Goal: Task Accomplishment & Management: Complete application form

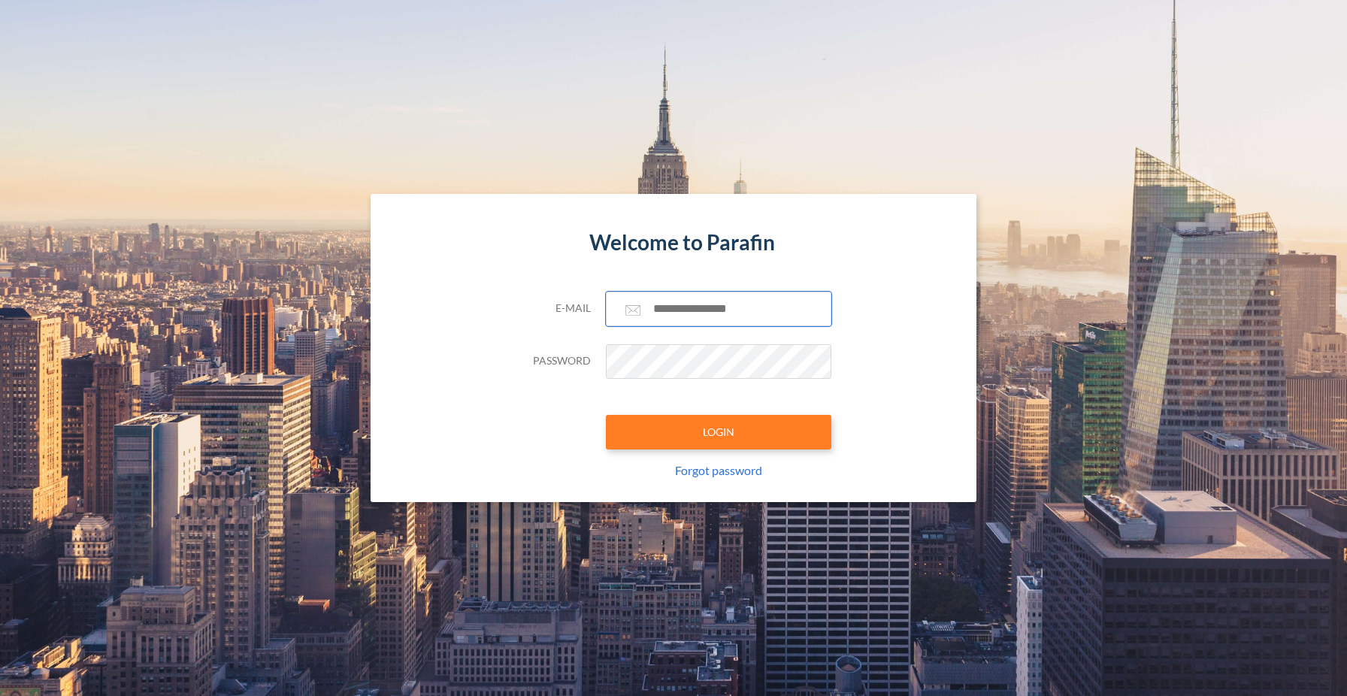
click at [634, 304] on input "text" at bounding box center [718, 309] width 225 height 35
type input "**********"
click at [716, 437] on button "LOGIN" at bounding box center [718, 432] width 225 height 35
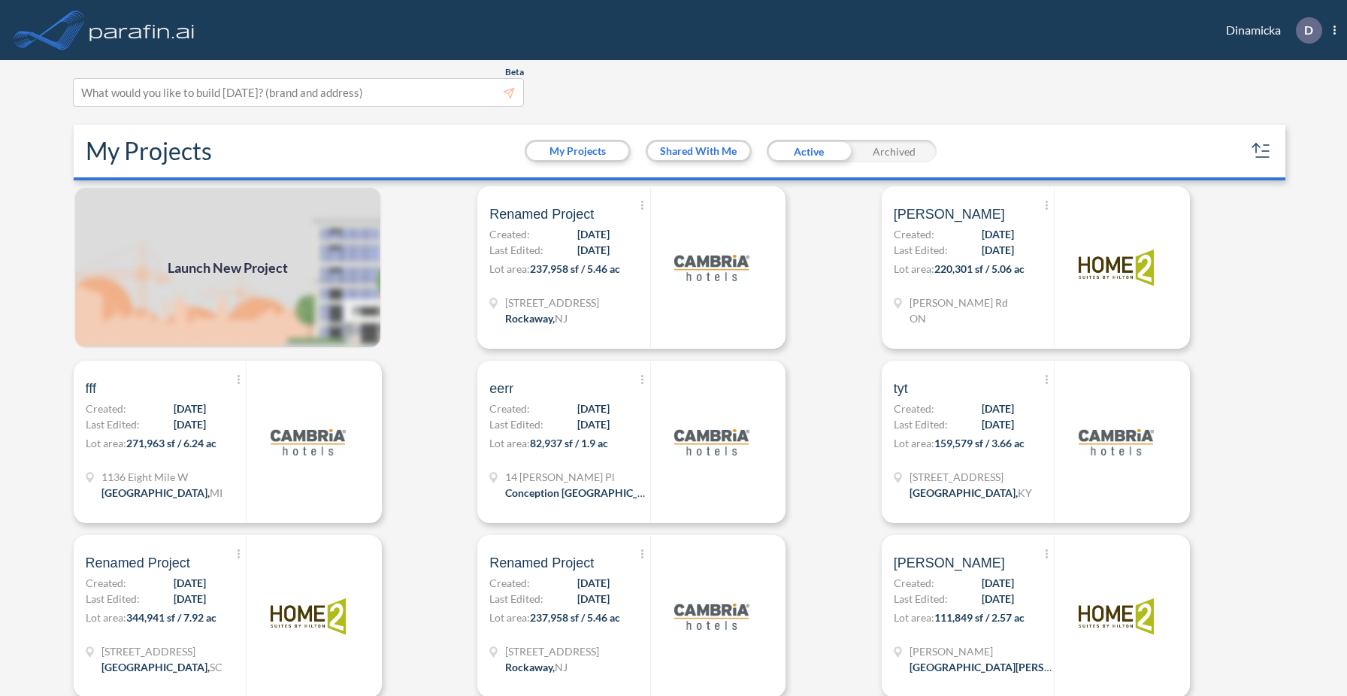
click at [271, 259] on span "Launch New Project" at bounding box center [228, 268] width 120 height 20
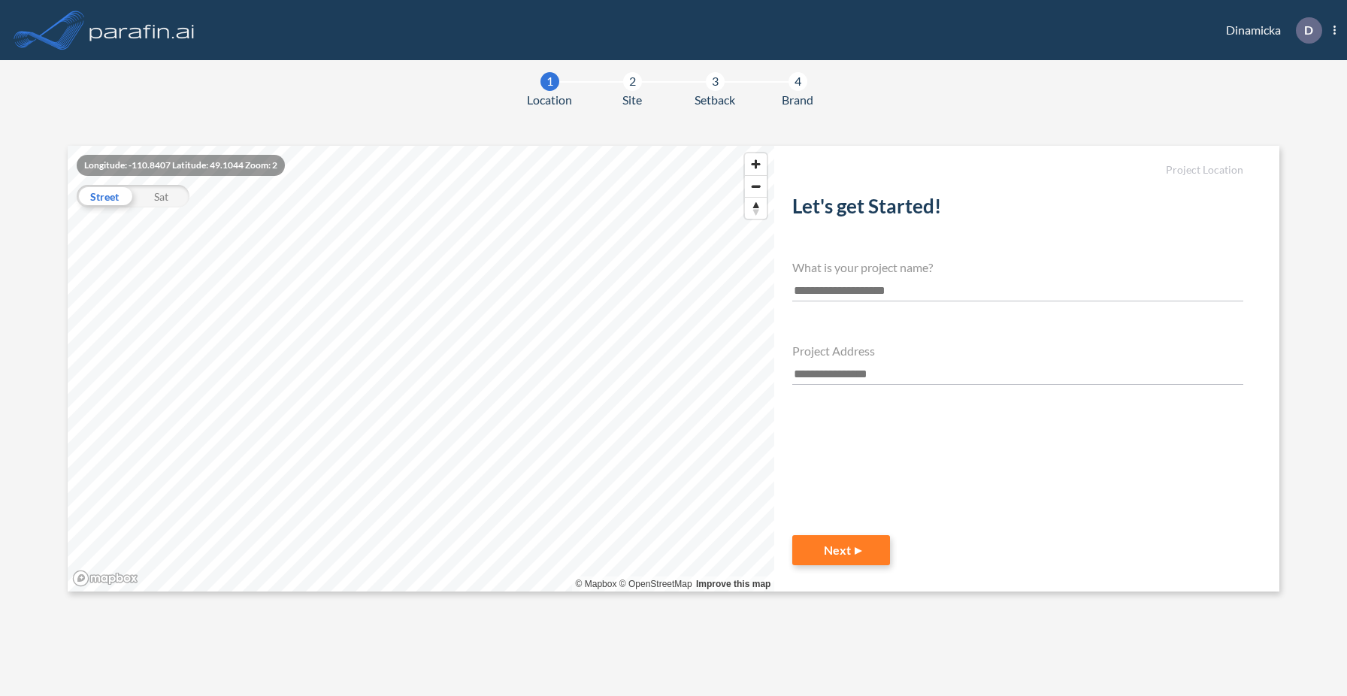
type input "*"
type input "****"
click at [803, 373] on input "text" at bounding box center [1017, 374] width 451 height 20
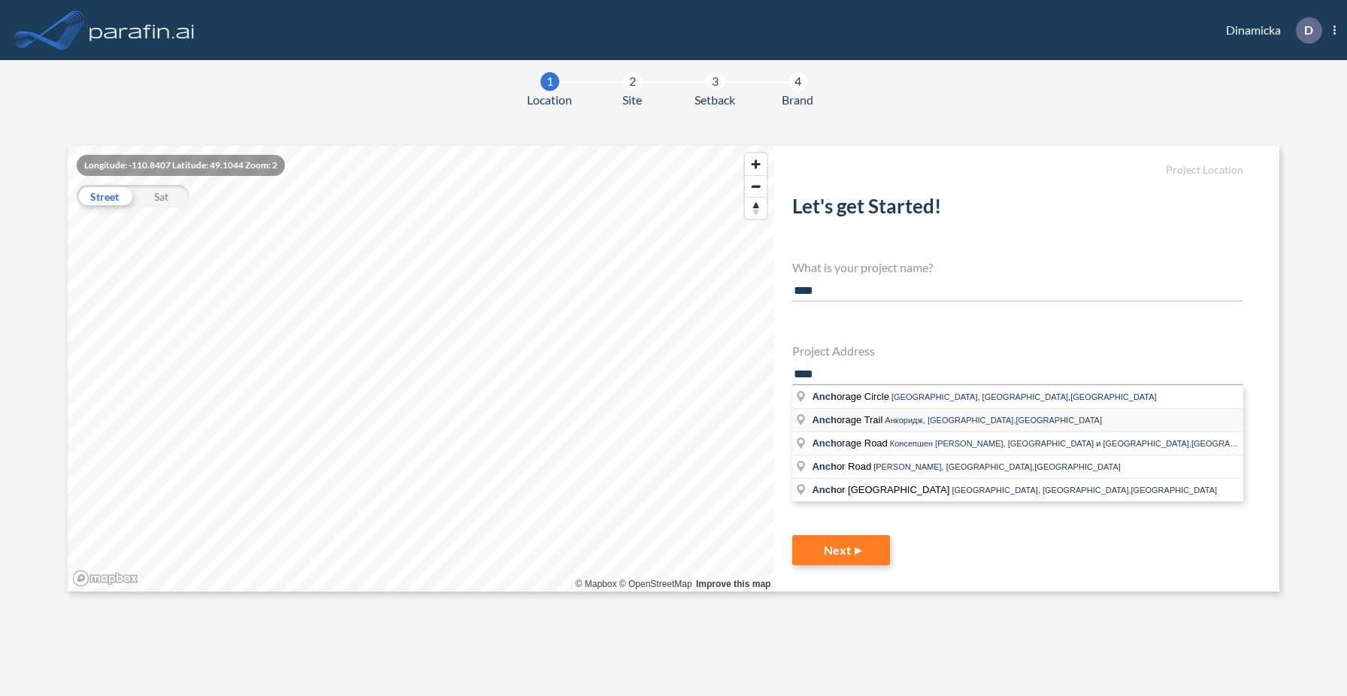
click at [864, 416] on span "Anch orage Trail" at bounding box center [848, 419] width 73 height 11
type input "**********"
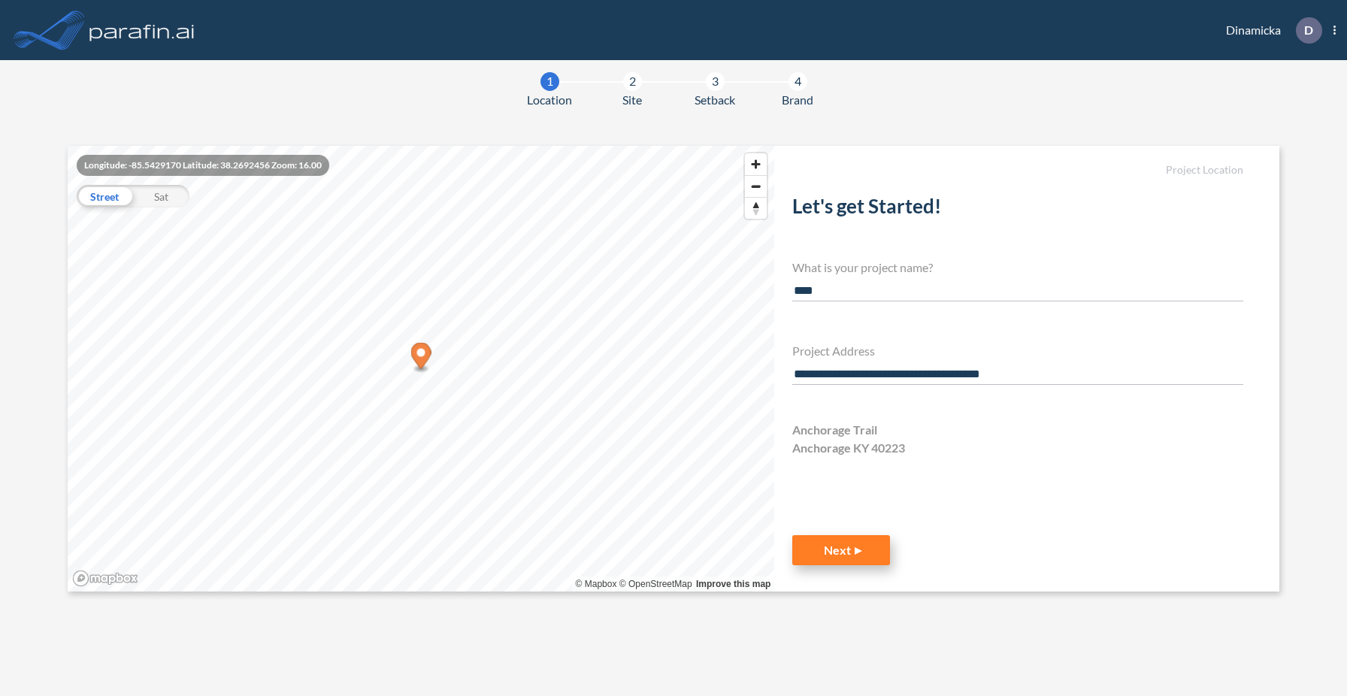
click at [836, 539] on button "Next" at bounding box center [841, 550] width 98 height 30
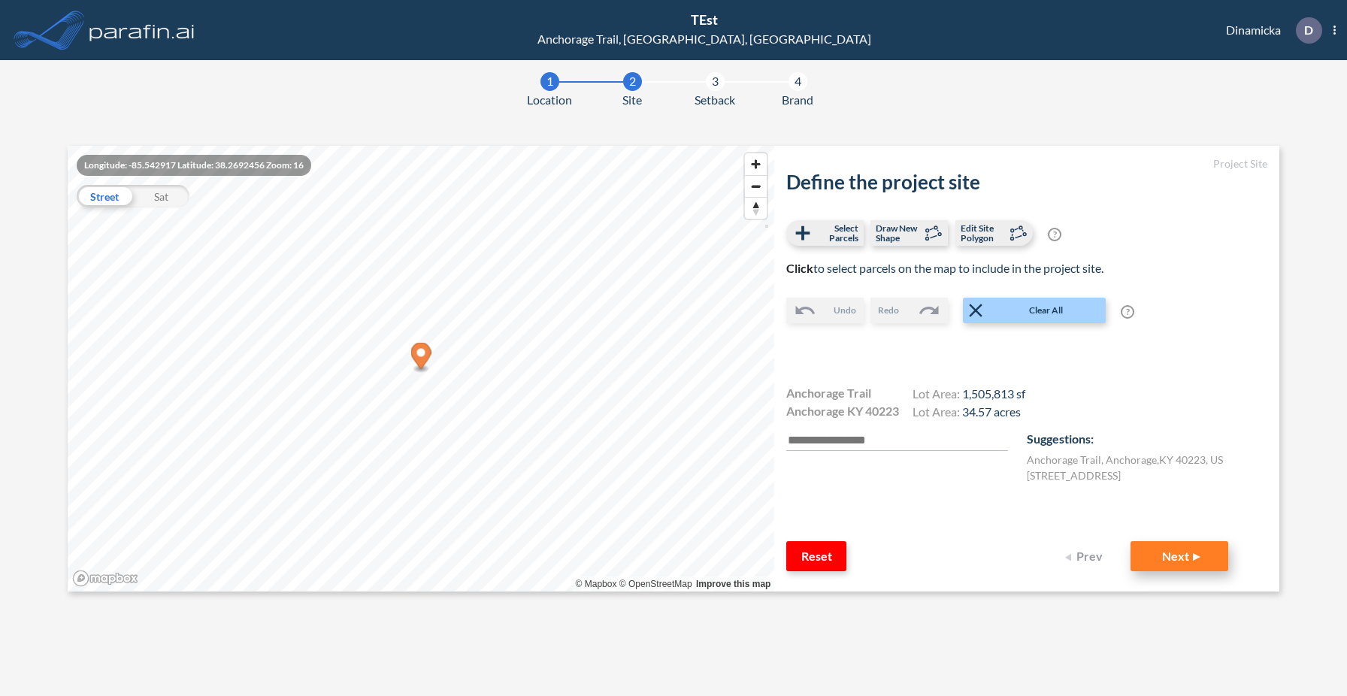
click at [1177, 558] on button "Next" at bounding box center [1179, 556] width 98 height 30
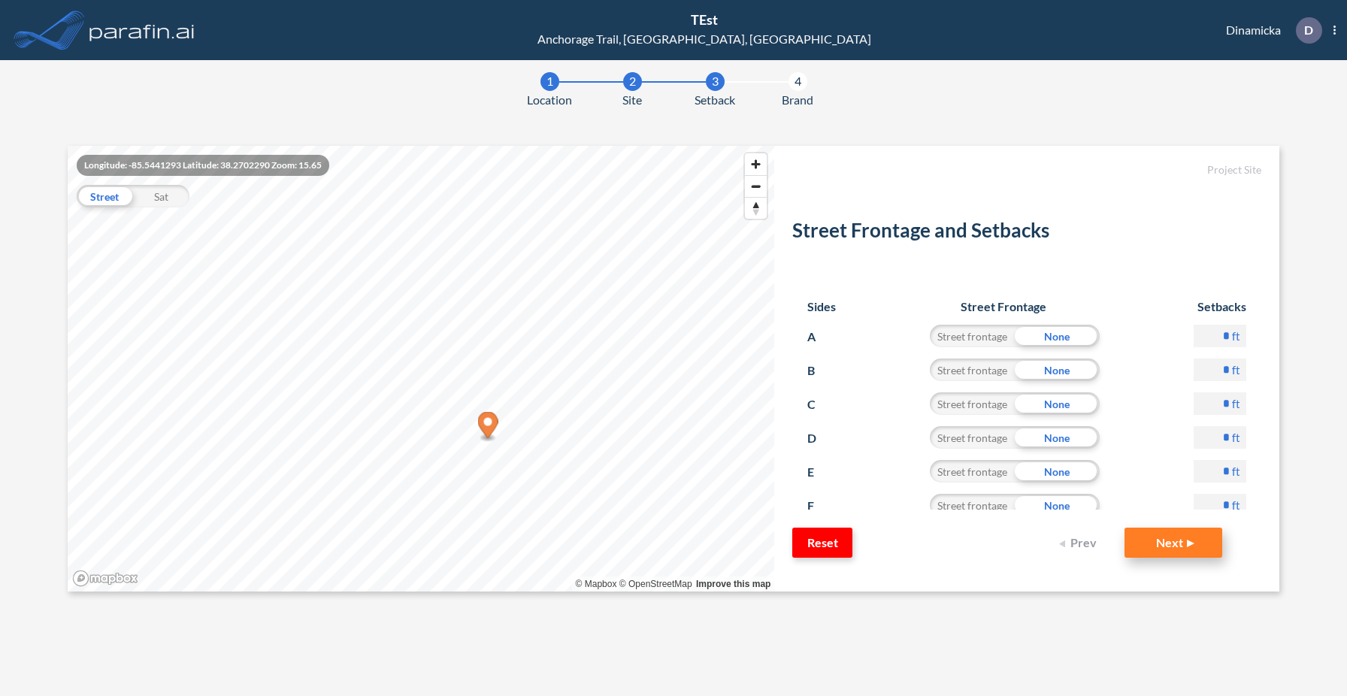
click at [1202, 537] on button "Next" at bounding box center [1173, 543] width 98 height 30
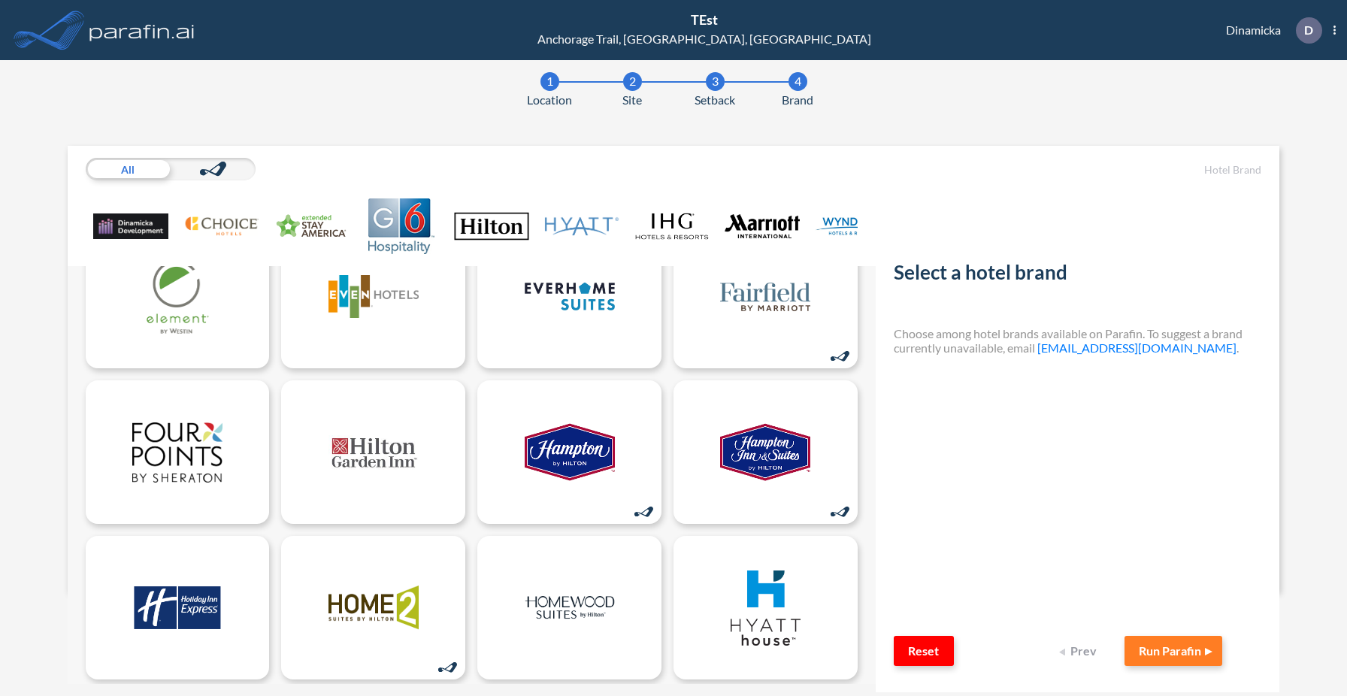
scroll to position [373, 0]
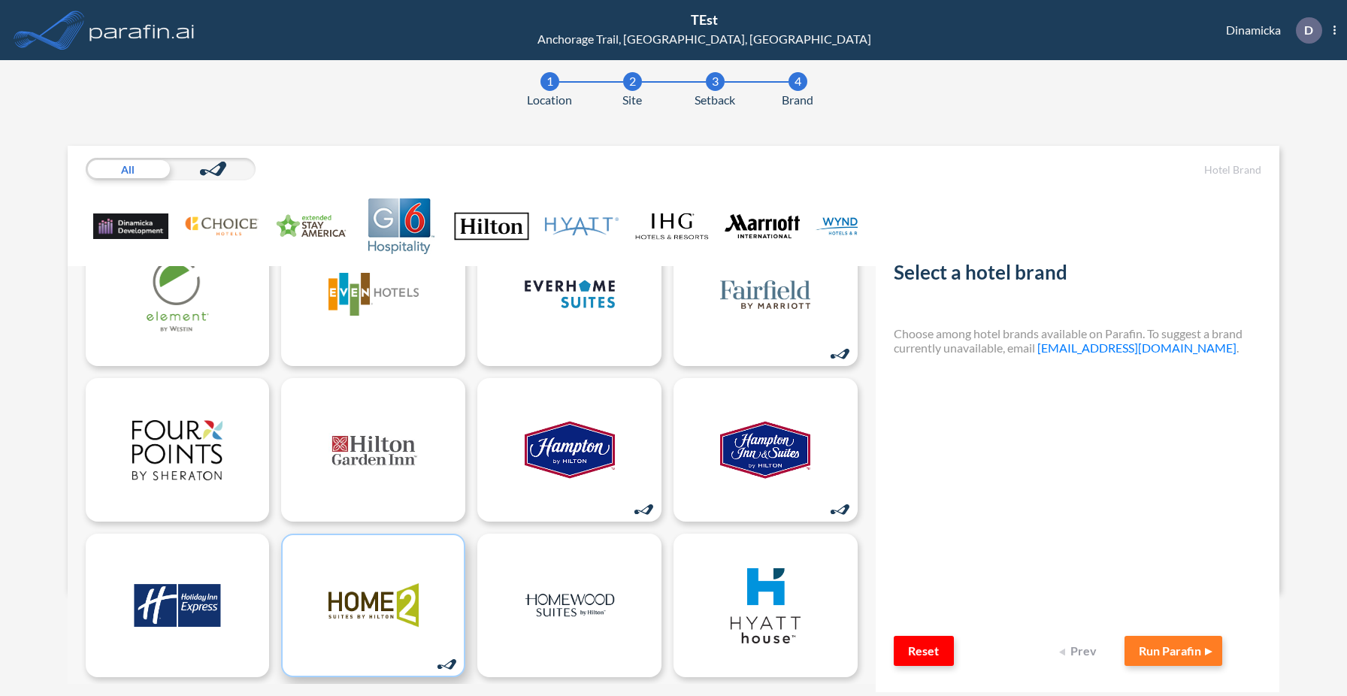
click at [388, 586] on img at bounding box center [373, 605] width 90 height 75
click at [1164, 653] on button "Run Parafin" at bounding box center [1173, 651] width 98 height 30
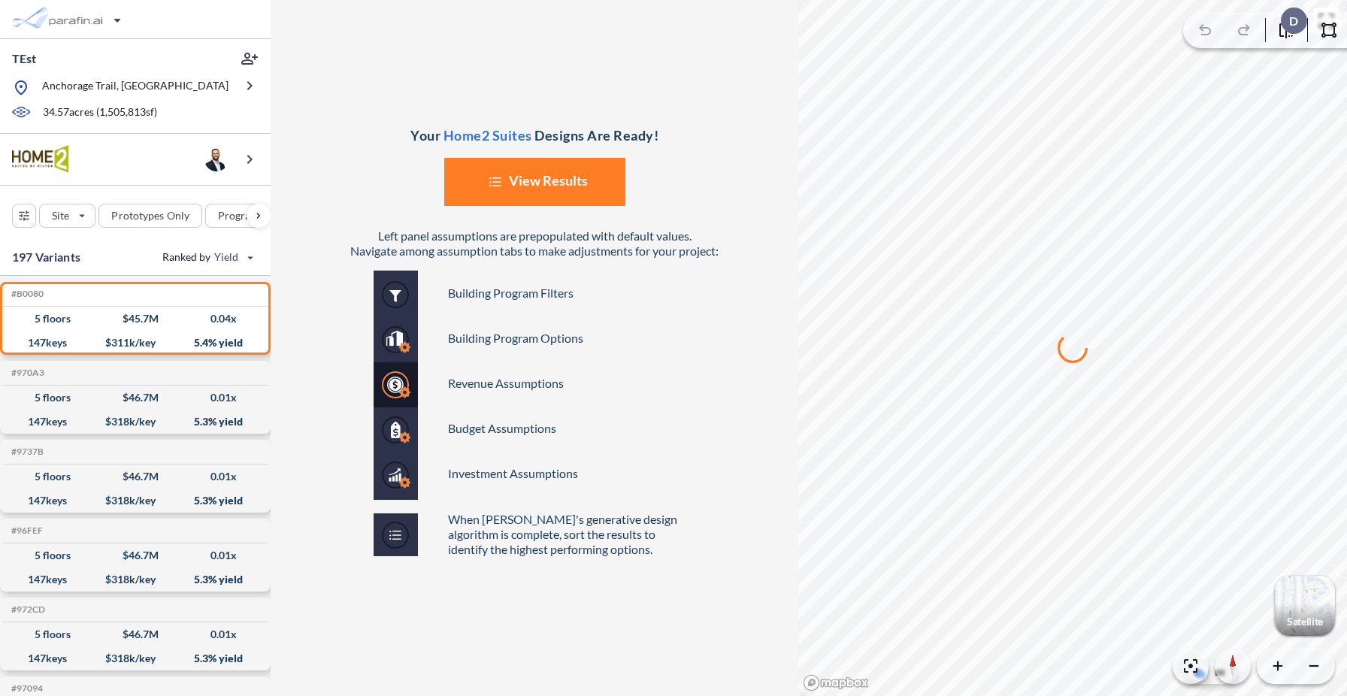
click at [494, 186] on icon at bounding box center [495, 187] width 9 height 2
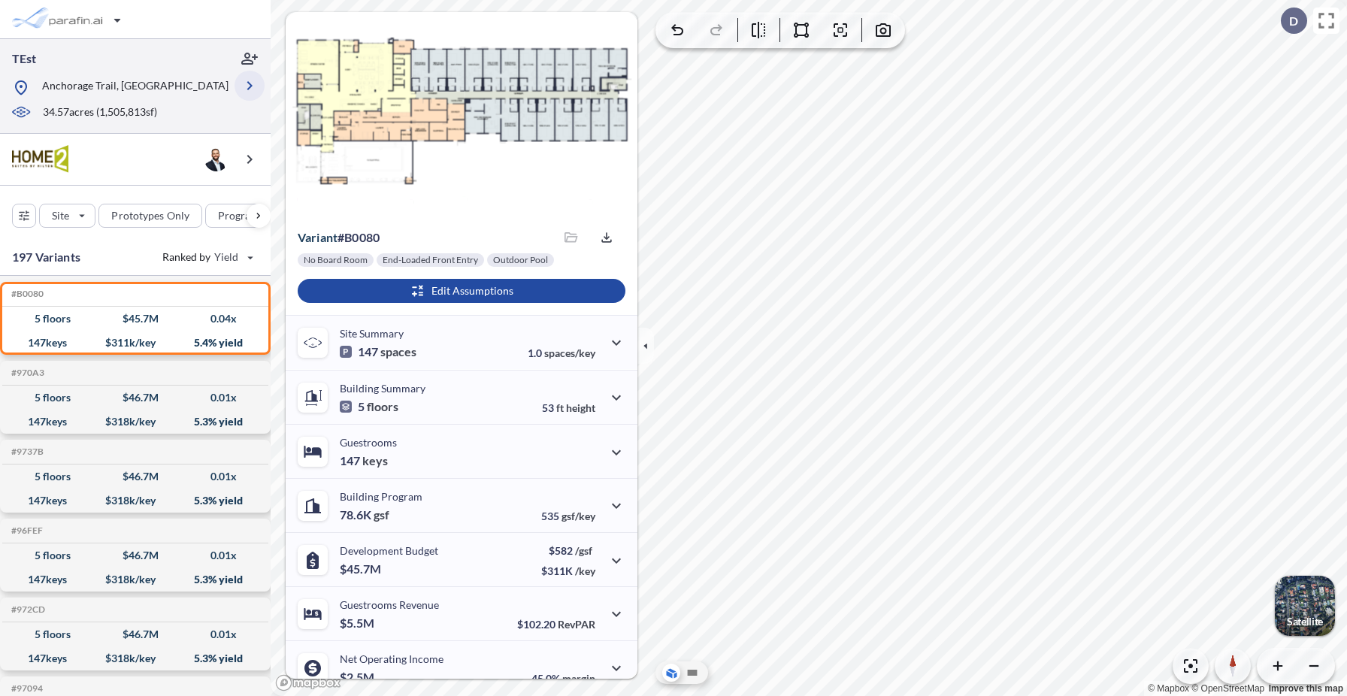
click at [248, 89] on icon "button" at bounding box center [249, 85] width 5 height 9
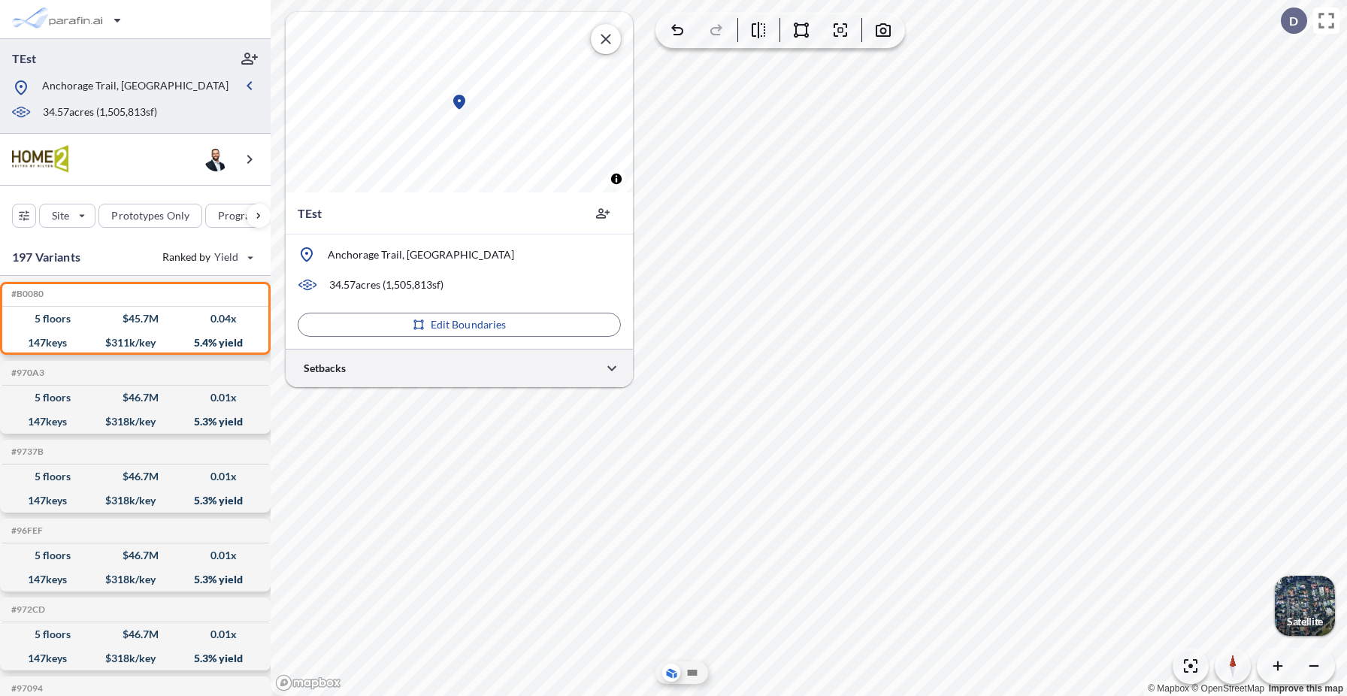
click at [445, 364] on div at bounding box center [459, 368] width 347 height 38
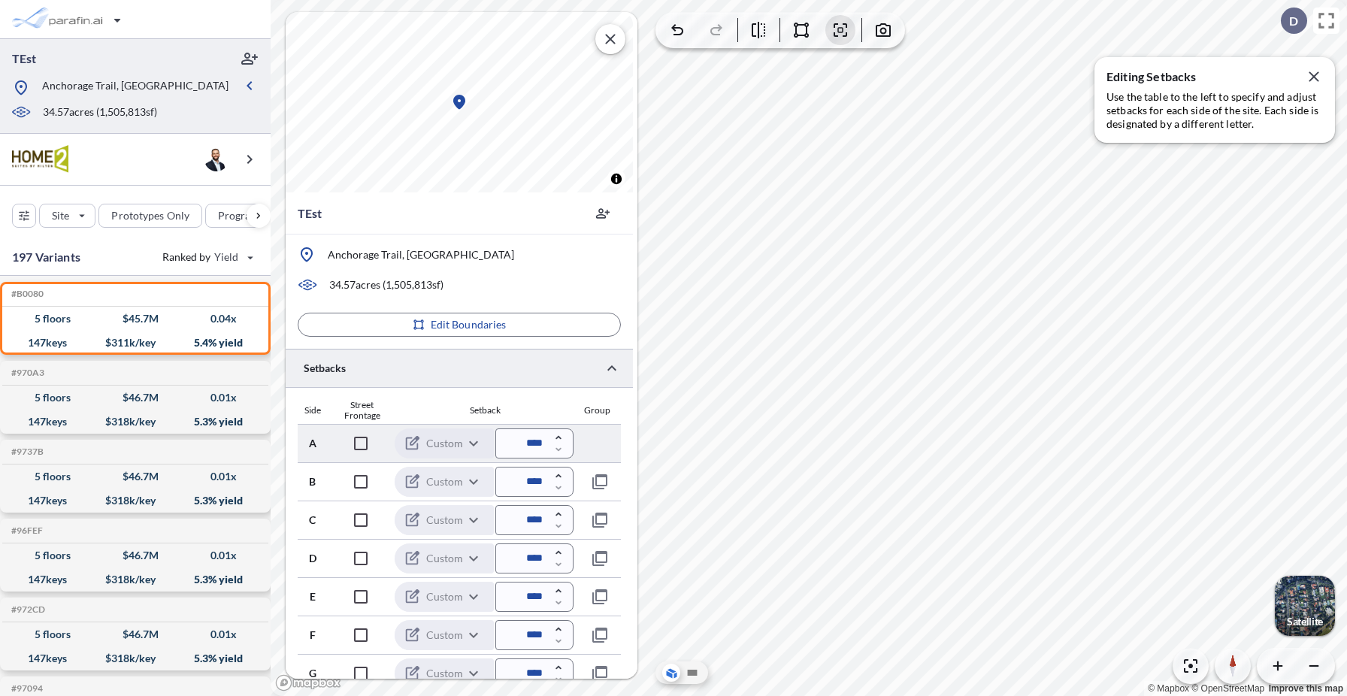
click at [527, 443] on input "****" at bounding box center [534, 443] width 78 height 30
click at [548, 407] on div "Setback" at bounding box center [485, 410] width 177 height 11
click at [1317, 74] on icon "button" at bounding box center [1314, 77] width 18 height 18
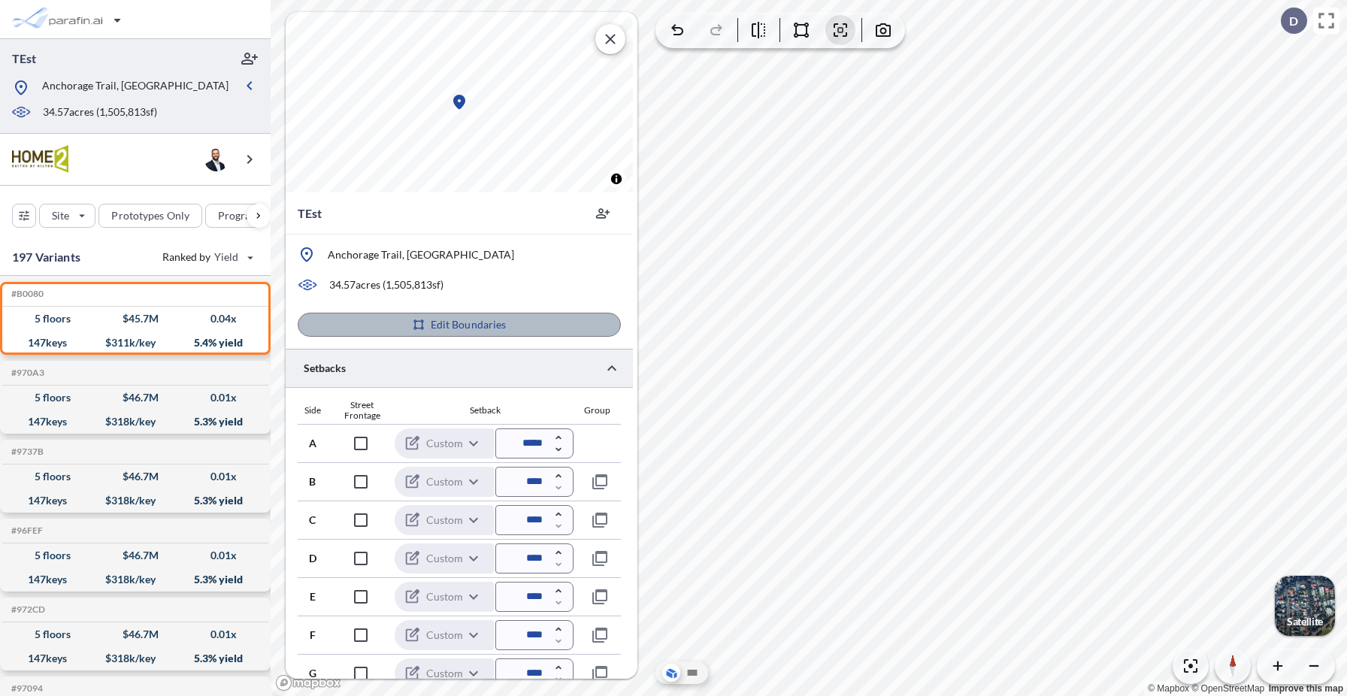
click at [455, 327] on p "Edit Boundaries" at bounding box center [469, 324] width 76 height 15
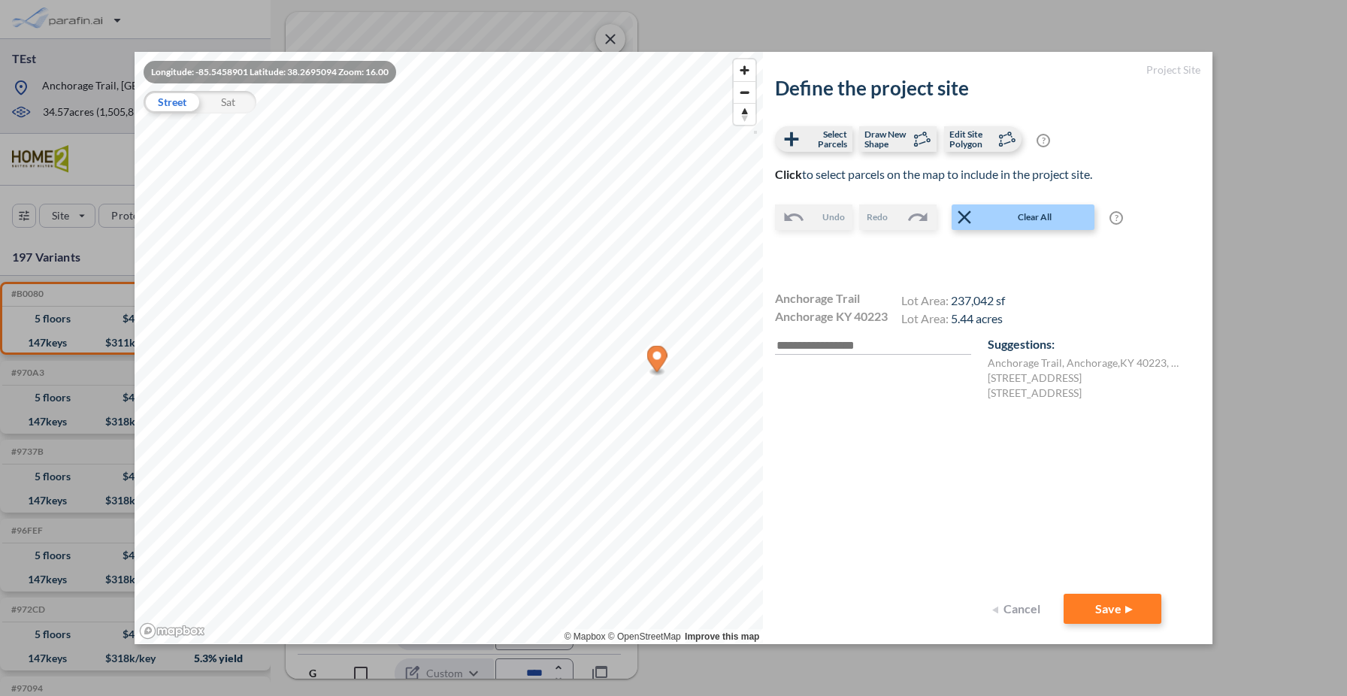
click at [649, 374] on icon "Map marker" at bounding box center [657, 361] width 20 height 31
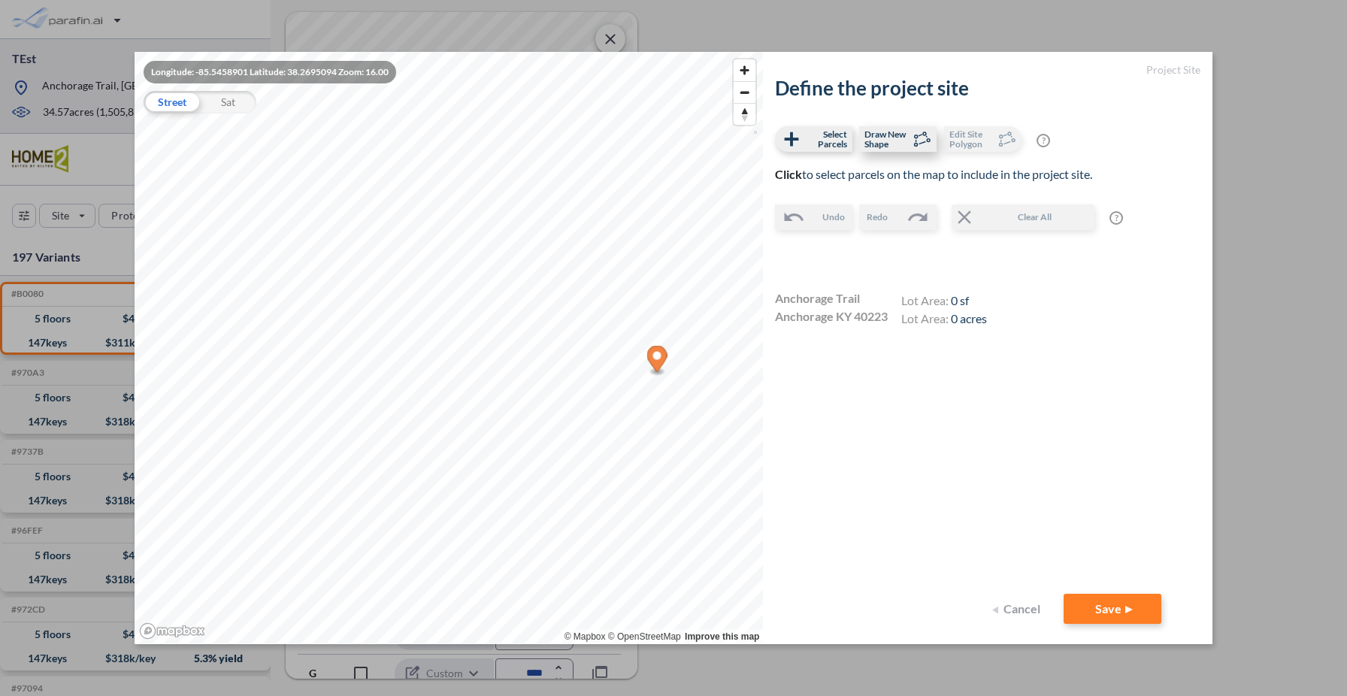
click at [908, 134] on span "Draw New Shape" at bounding box center [886, 139] width 44 height 20
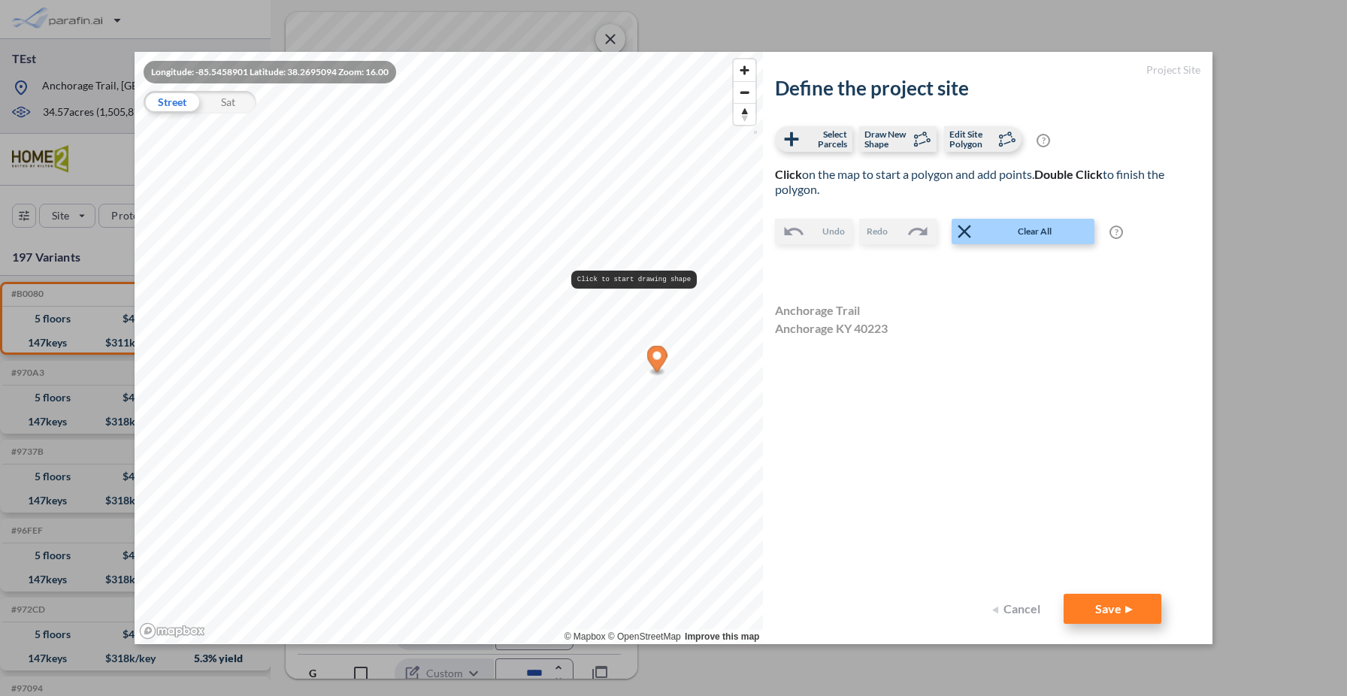
click at [1109, 615] on button "Save" at bounding box center [1112, 609] width 98 height 30
type input "****"
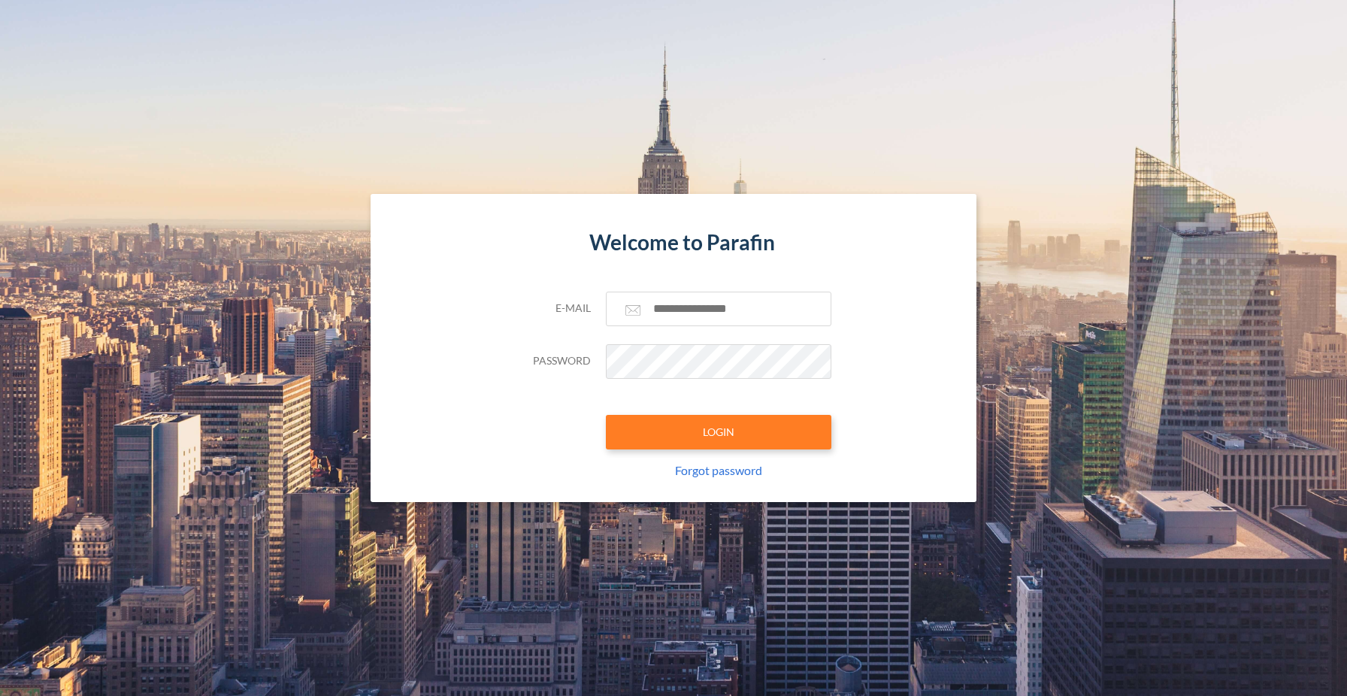
click at [692, 328] on div "E-mail Password LOGIN Forgot password" at bounding box center [674, 397] width 316 height 210
click at [692, 318] on input "text" at bounding box center [718, 309] width 225 height 35
type input "**********"
click at [698, 452] on div "**********" at bounding box center [674, 397] width 316 height 210
click at [698, 432] on button "LOGIN" at bounding box center [718, 432] width 225 height 35
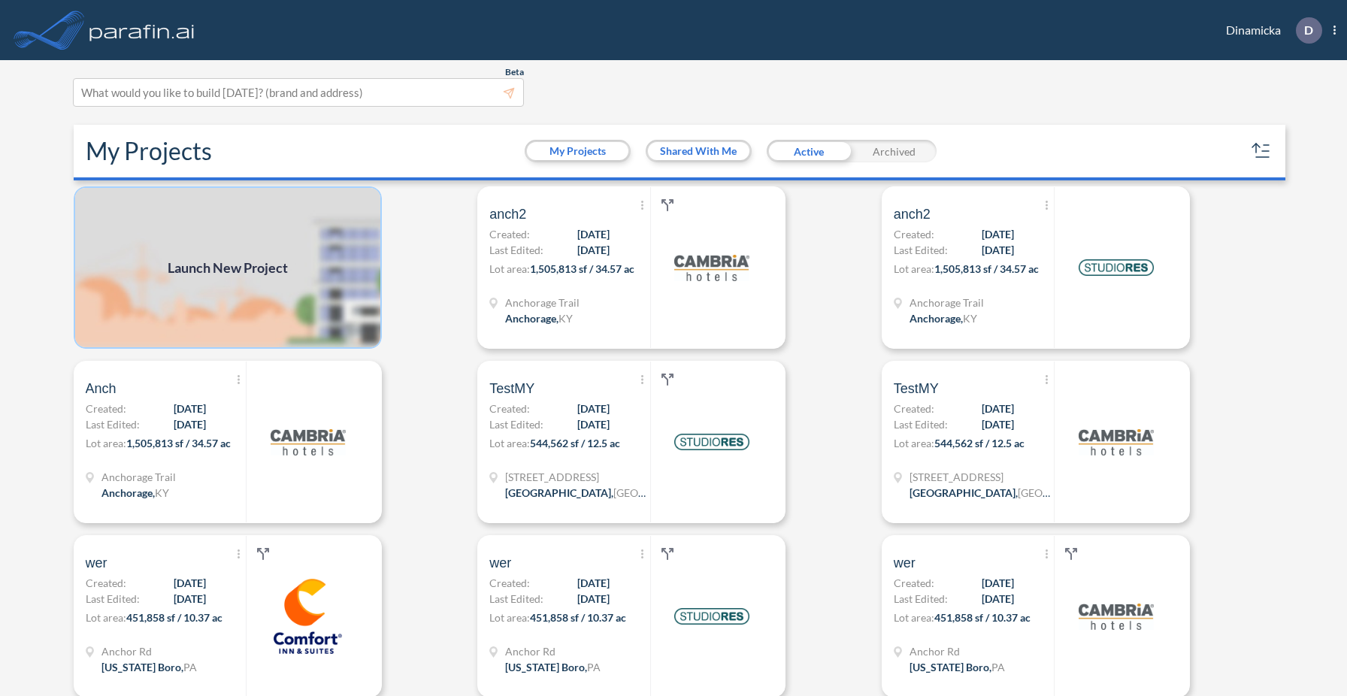
click at [355, 293] on img at bounding box center [228, 267] width 308 height 162
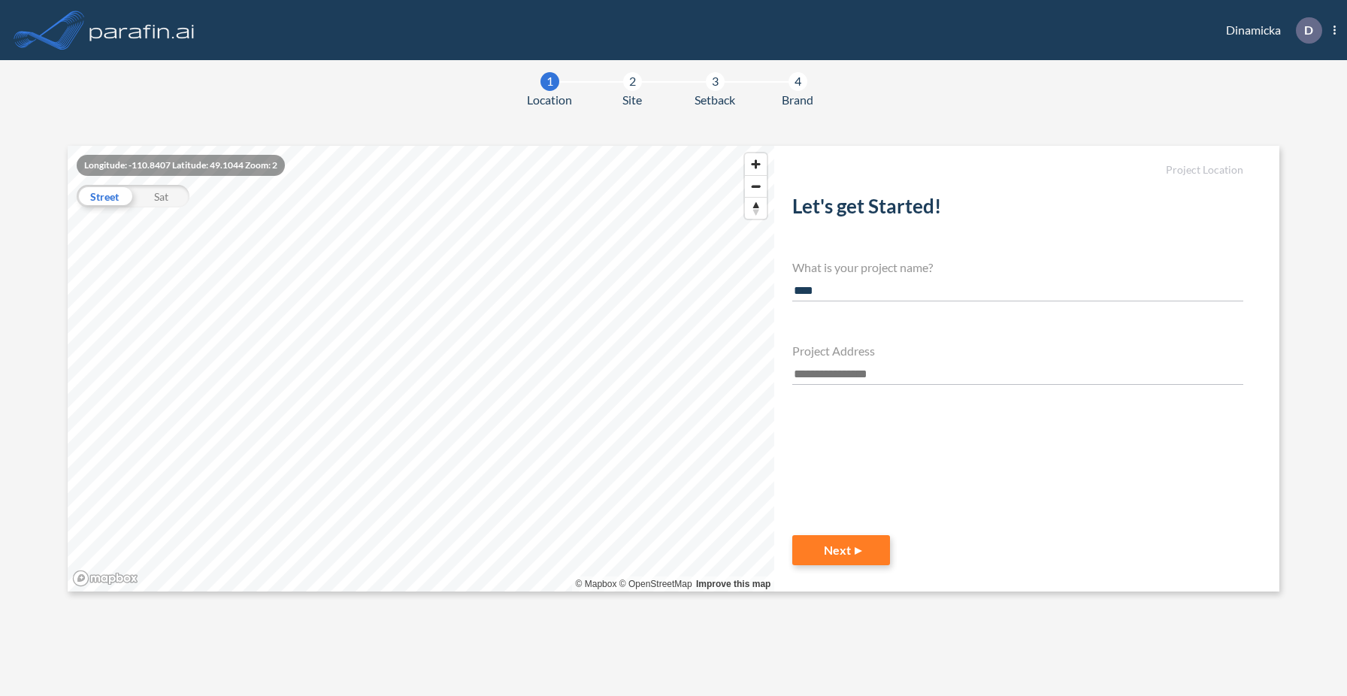
type input "****"
click at [826, 370] on input "text" at bounding box center [1017, 374] width 451 height 20
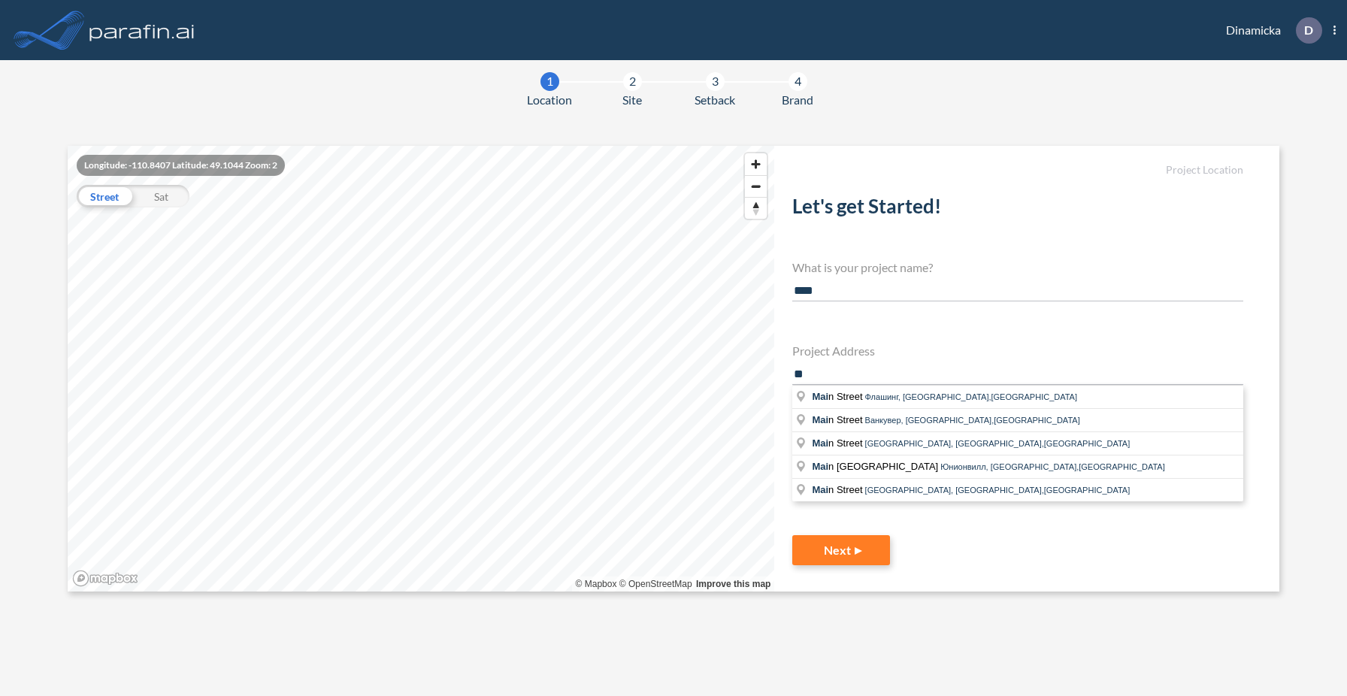
type input "*"
click at [909, 425] on span "Анкоридж, [GEOGRAPHIC_DATA],[GEOGRAPHIC_DATA]" at bounding box center [994, 420] width 217 height 9
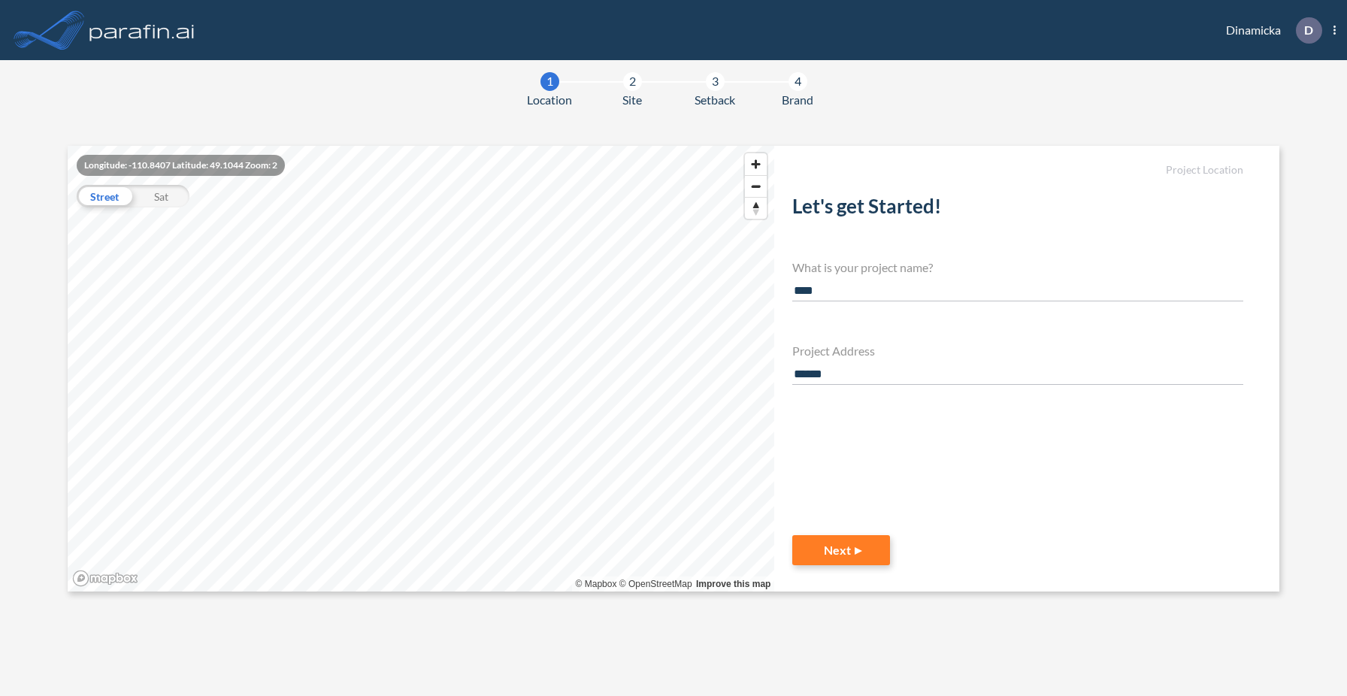
type input "**********"
click at [842, 555] on button "Next" at bounding box center [841, 550] width 98 height 30
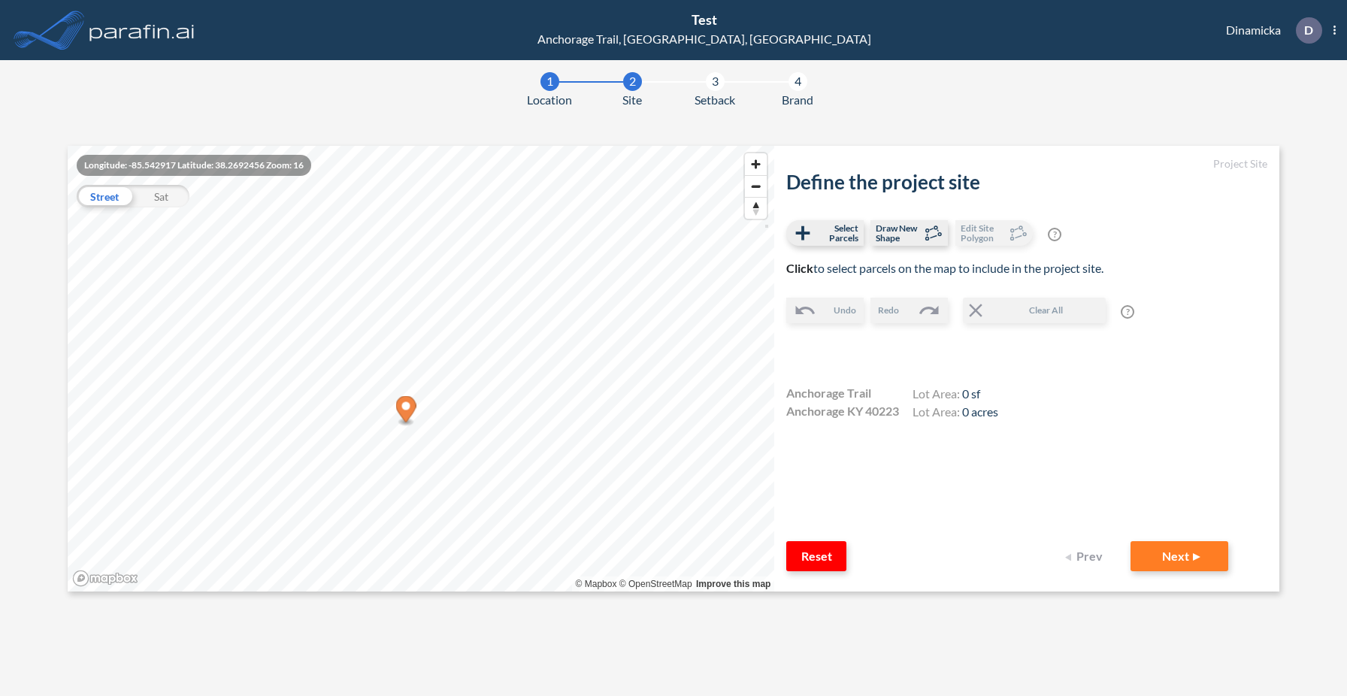
click at [851, 553] on div "Reset Prev Next" at bounding box center [1007, 556] width 442 height 30
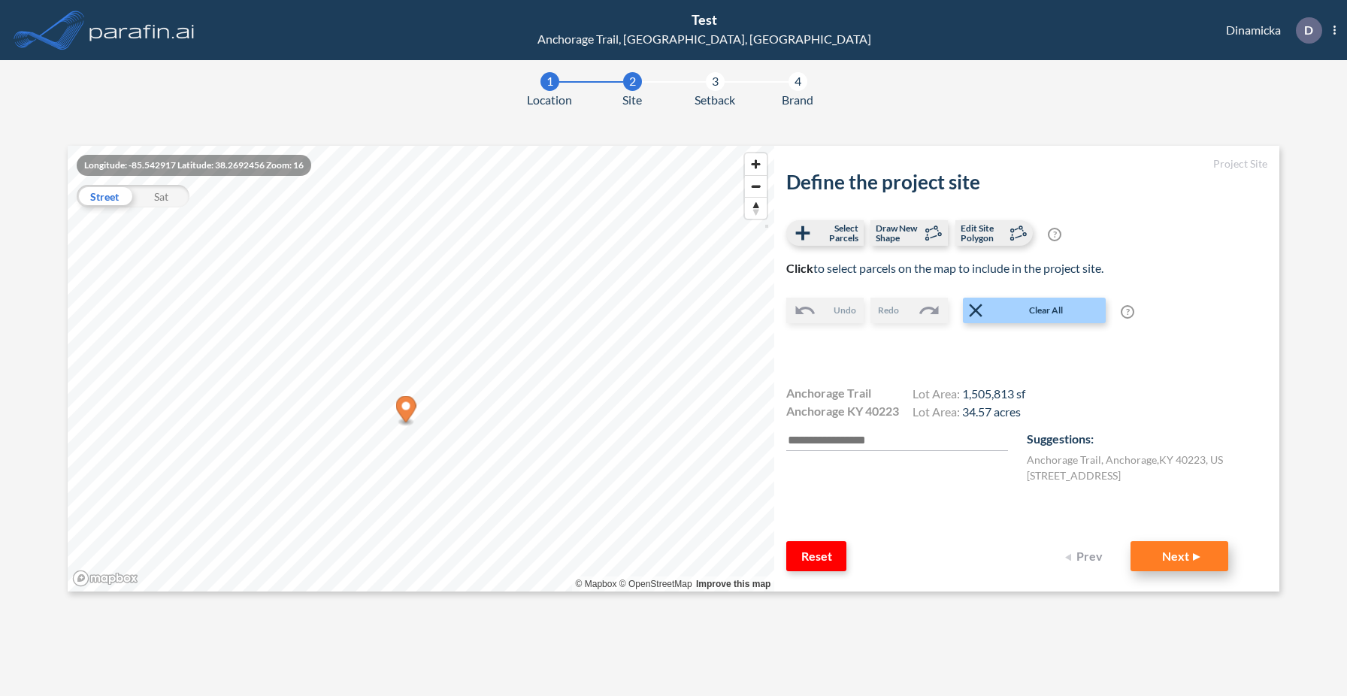
click at [1202, 570] on button "Next" at bounding box center [1179, 556] width 98 height 30
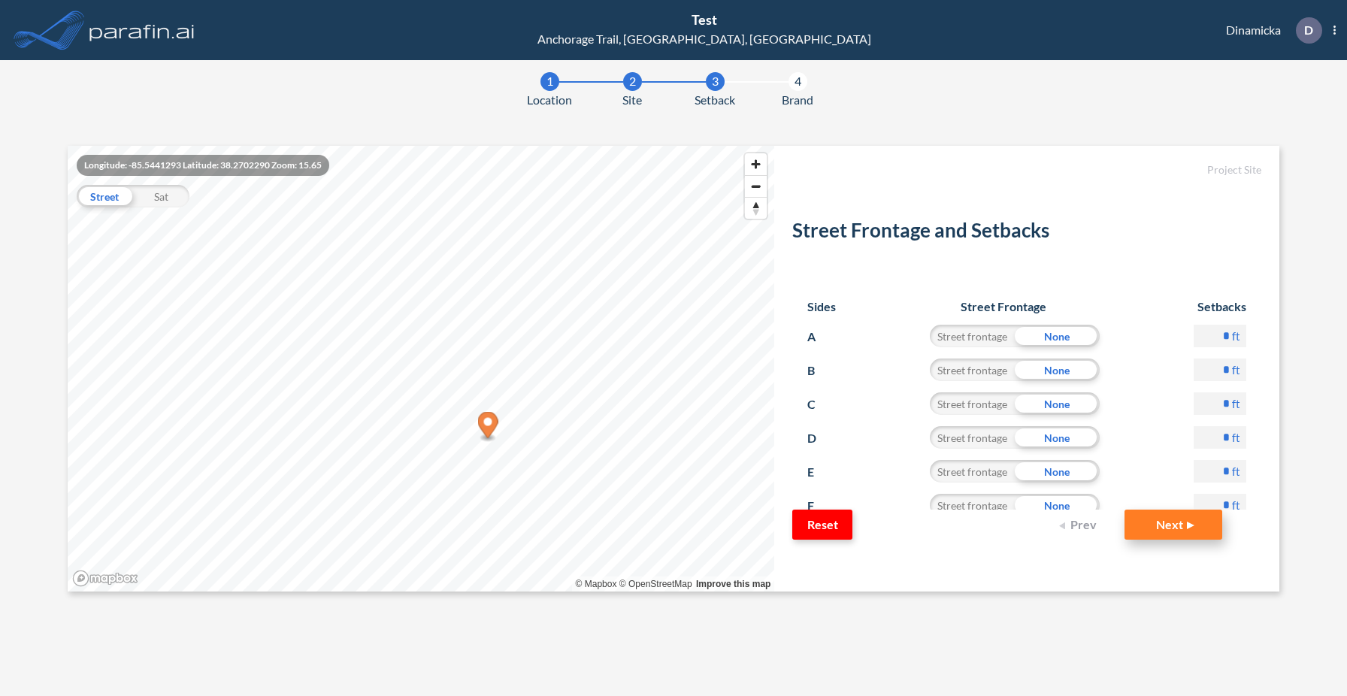
click at [1184, 520] on button "Next" at bounding box center [1173, 525] width 98 height 30
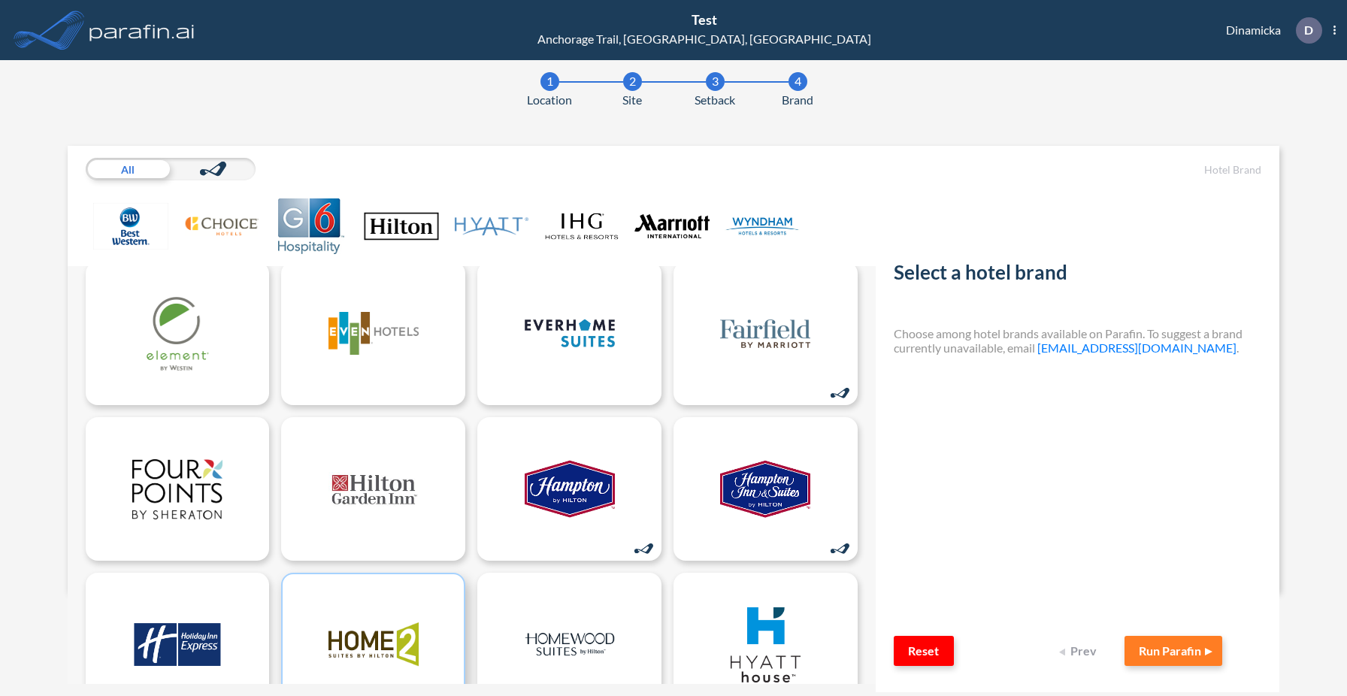
scroll to position [335, 0]
click at [386, 583] on div at bounding box center [373, 643] width 184 height 144
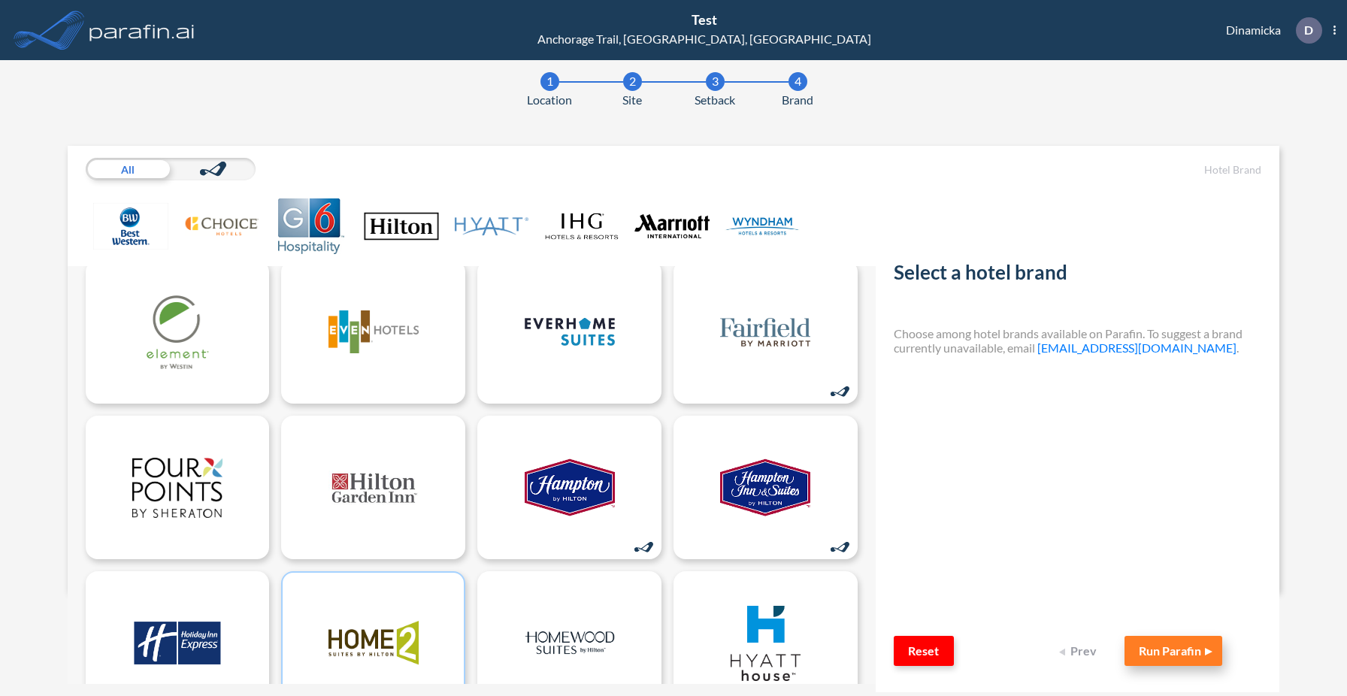
click at [1163, 637] on button "Run Parafin" at bounding box center [1173, 651] width 98 height 30
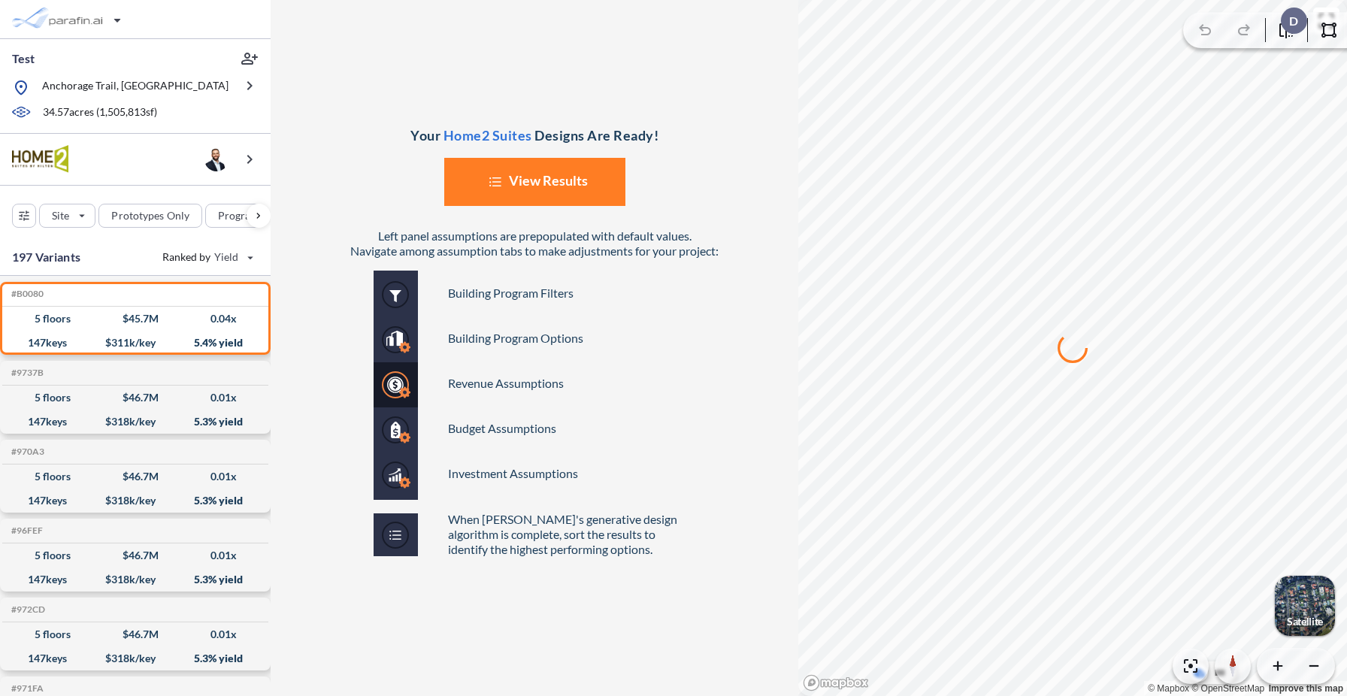
click at [569, 183] on button "List Created with Sketch. View Results" at bounding box center [534, 182] width 181 height 48
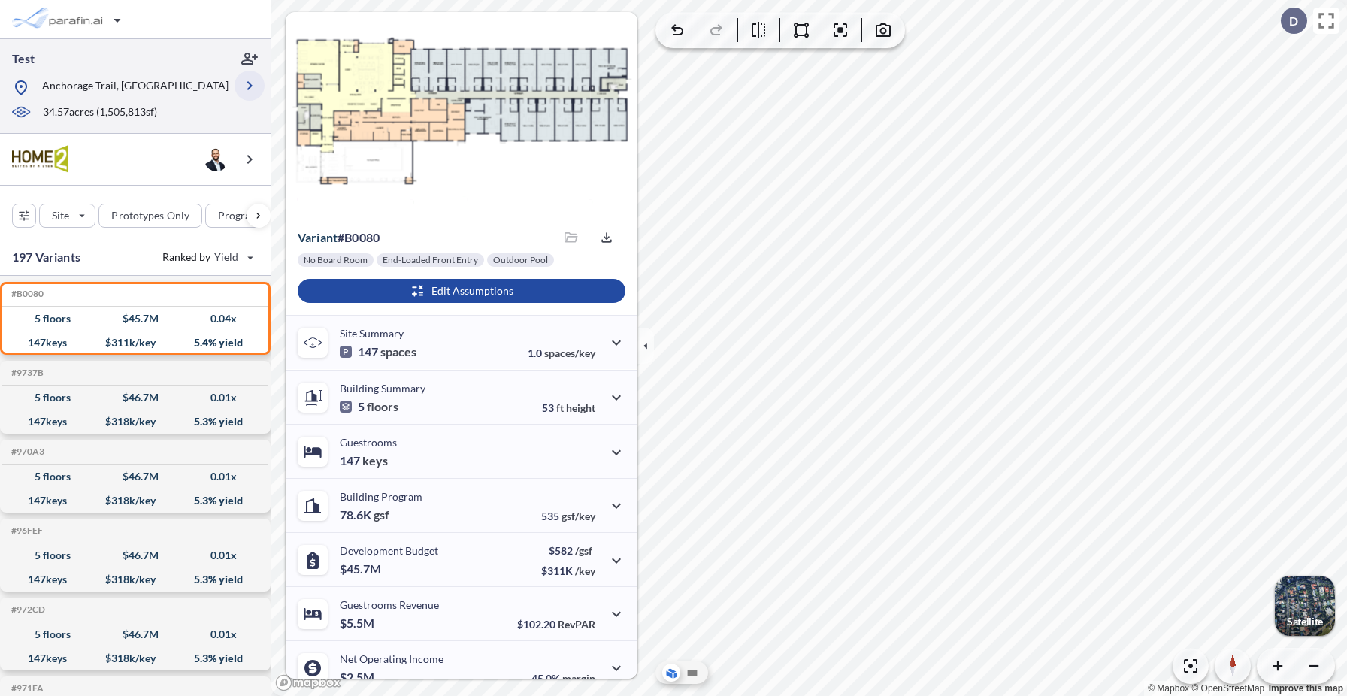
click at [255, 89] on icon "button" at bounding box center [249, 86] width 18 height 18
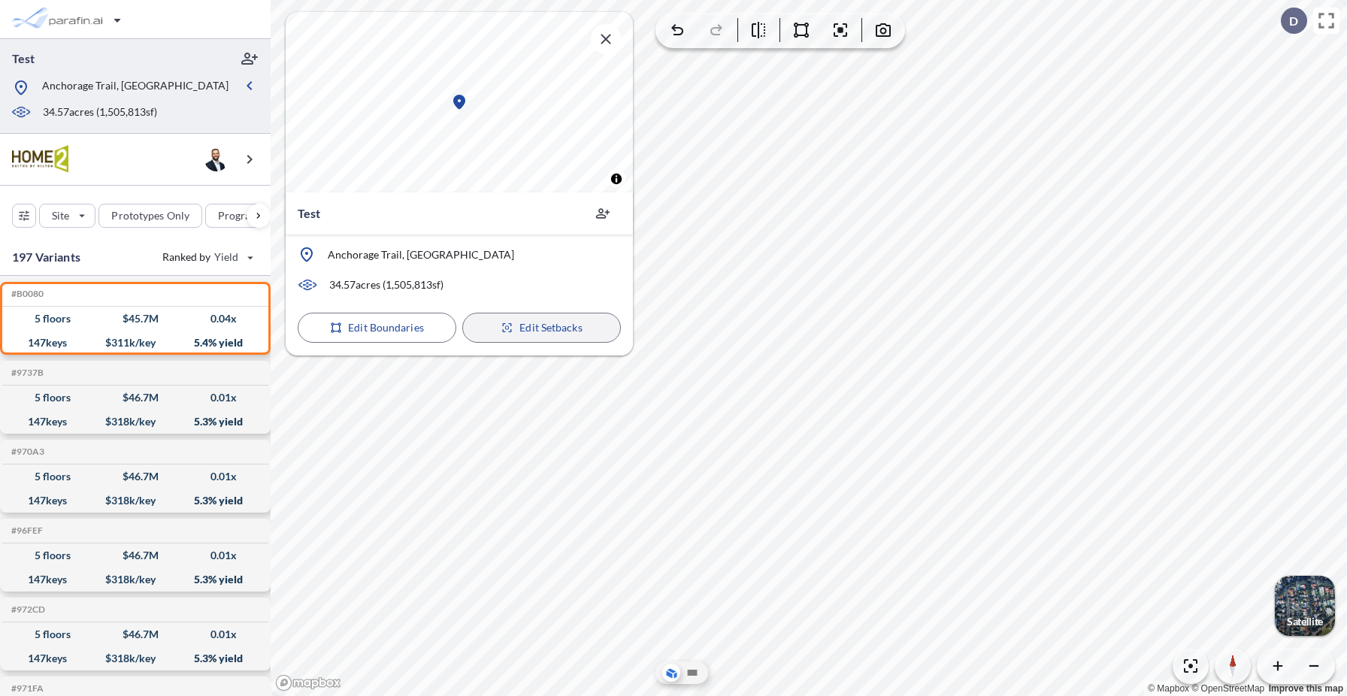
click at [531, 333] on p "Edit Setbacks" at bounding box center [550, 327] width 62 height 15
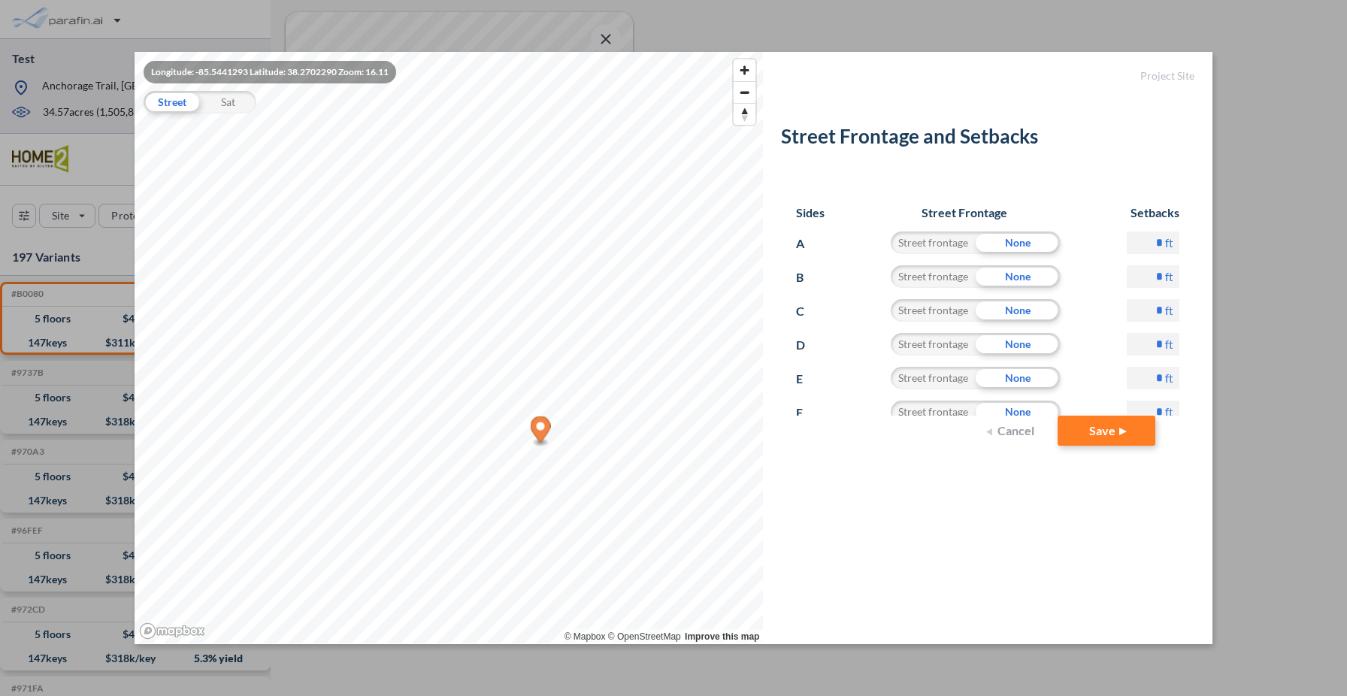
click at [1157, 244] on input "*" at bounding box center [1153, 242] width 53 height 23
type input "**"
click at [1119, 425] on button "Save" at bounding box center [1106, 431] width 98 height 30
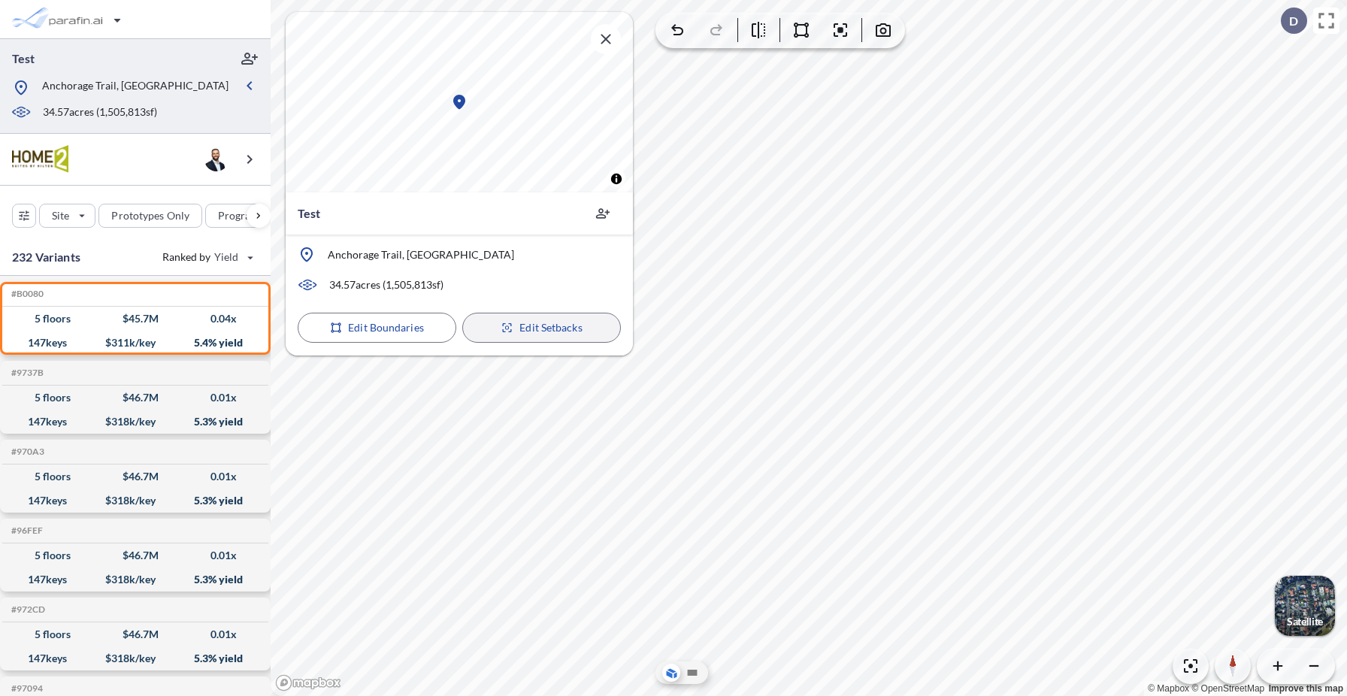
click at [591, 331] on button "Edit Setbacks" at bounding box center [541, 328] width 159 height 30
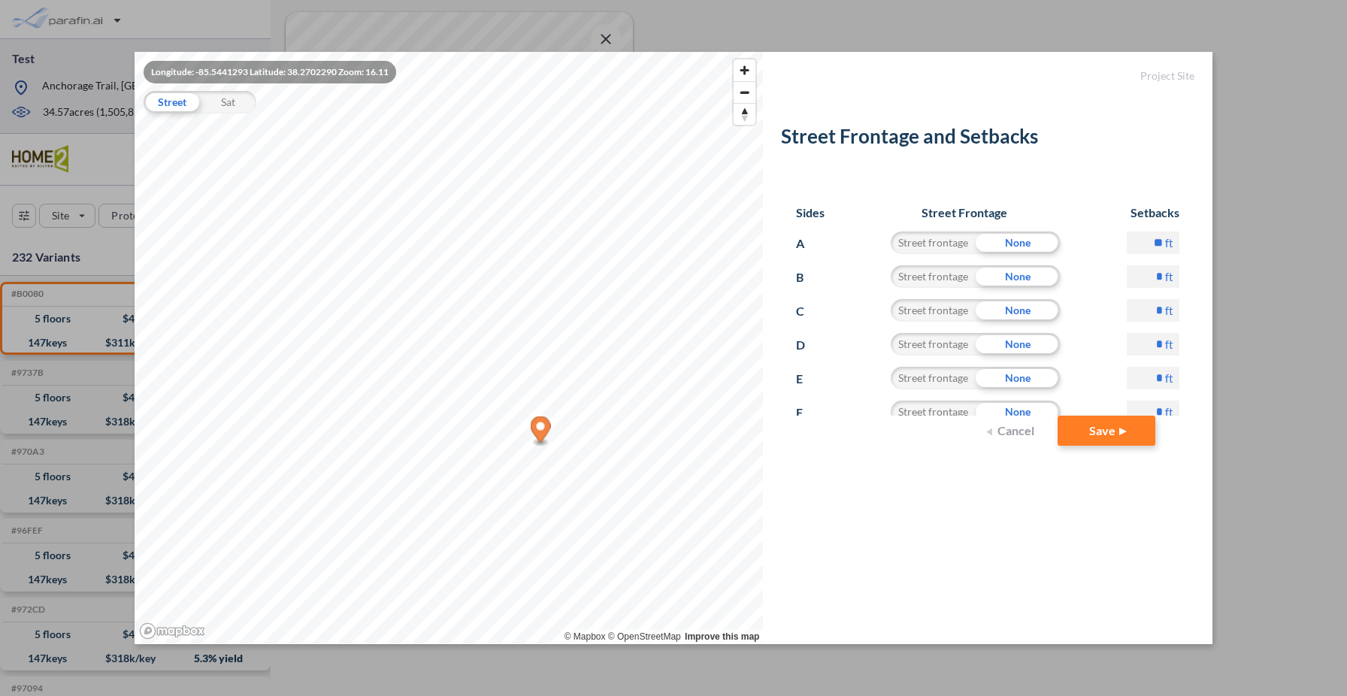
click at [1021, 433] on button "Cancel" at bounding box center [1012, 431] width 60 height 30
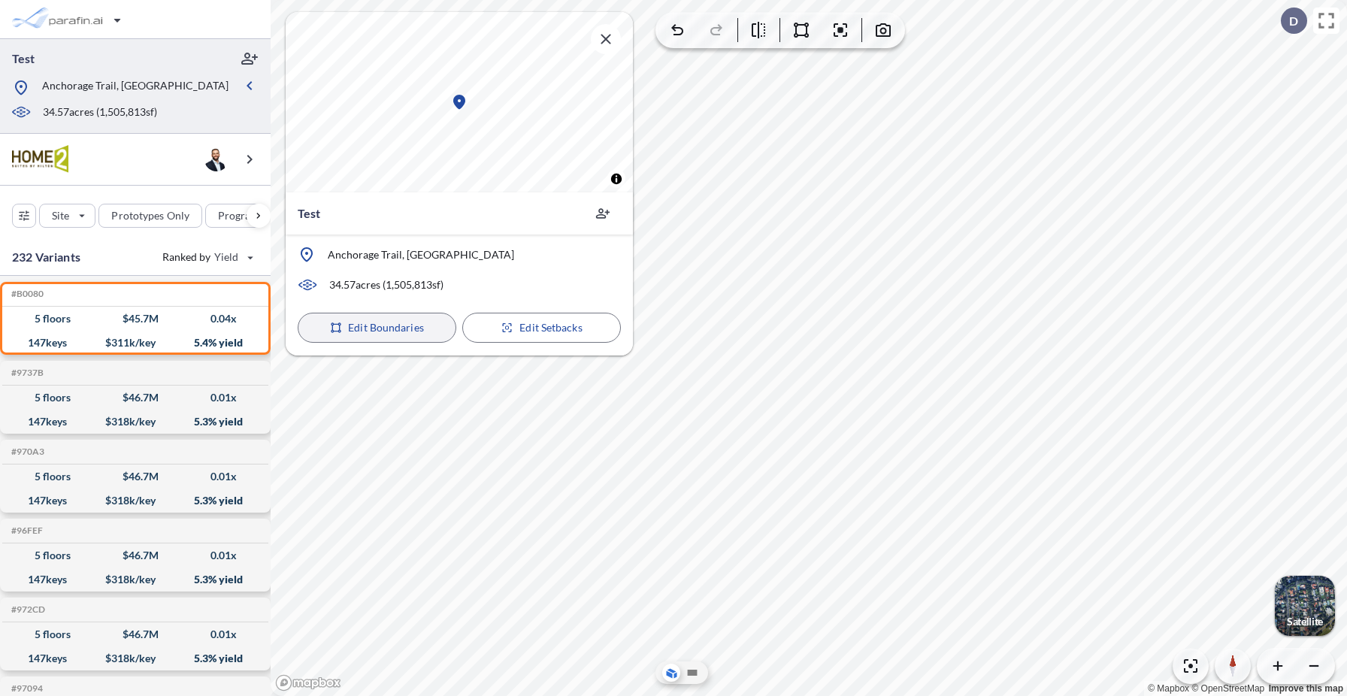
click at [427, 331] on button "Edit Boundaries" at bounding box center [377, 328] width 159 height 30
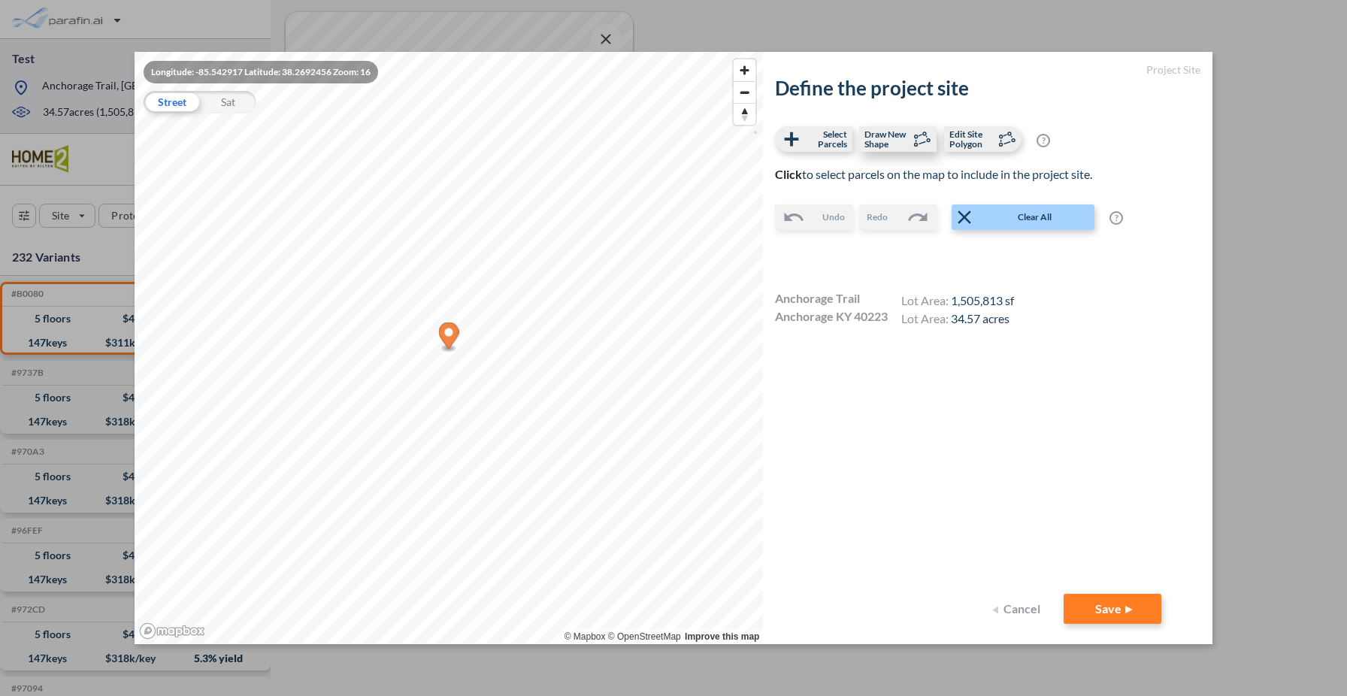
click at [889, 144] on span "Draw New Shape" at bounding box center [886, 139] width 44 height 20
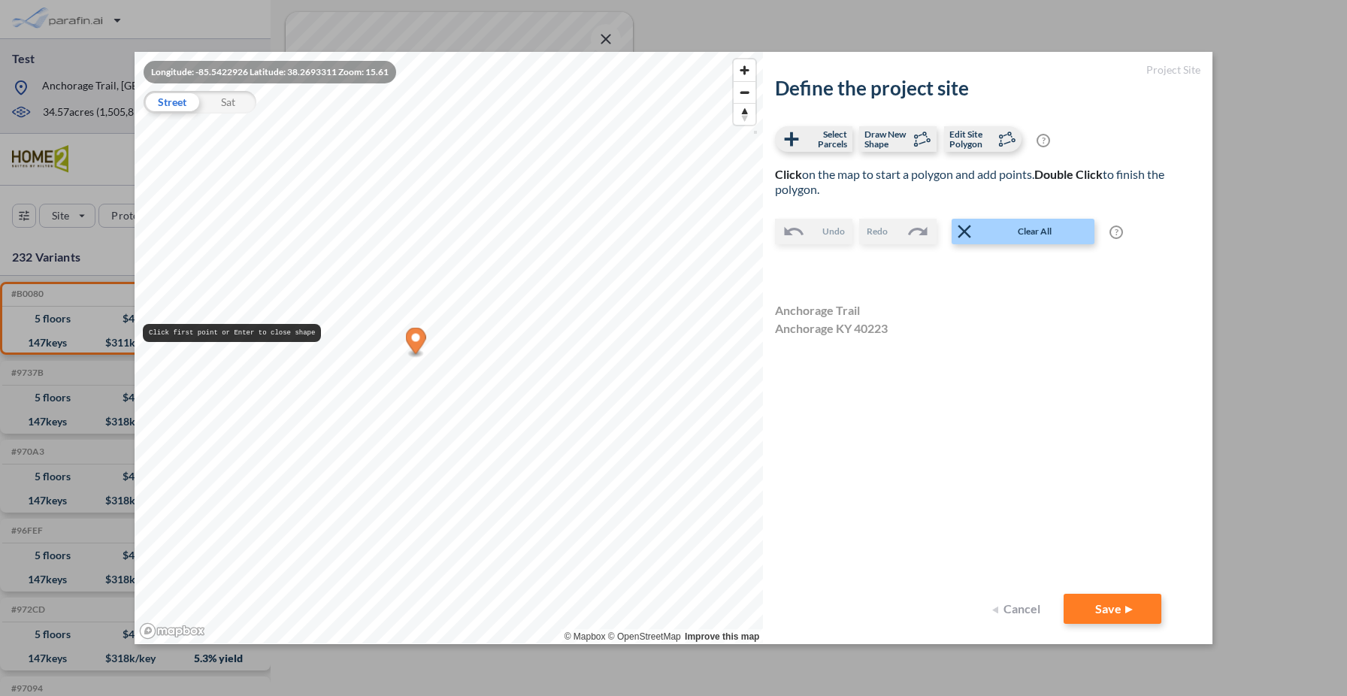
click at [122, 307] on div "Longitude: -85.5422926 Latitude: 38.2693311 Zoom: 15.61 Street Sat © Mapbox © O…" at bounding box center [673, 348] width 1347 height 696
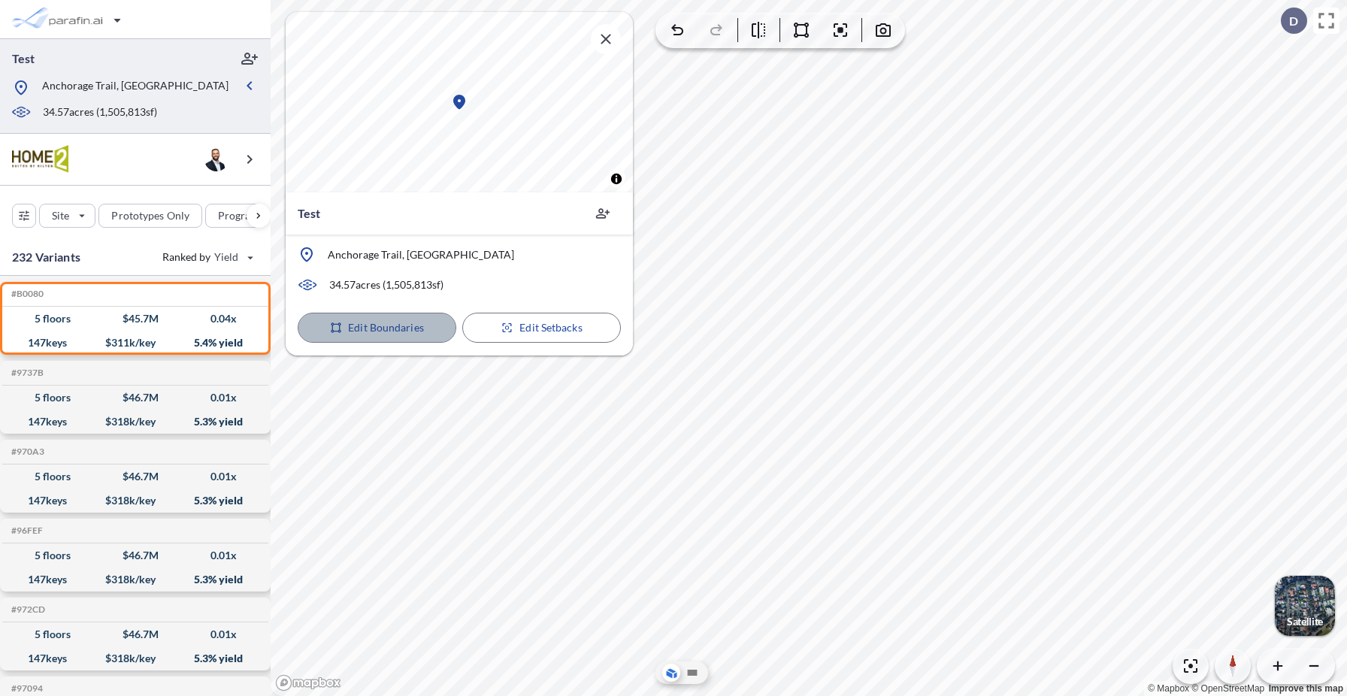
click at [414, 325] on p "Edit Boundaries" at bounding box center [386, 327] width 76 height 15
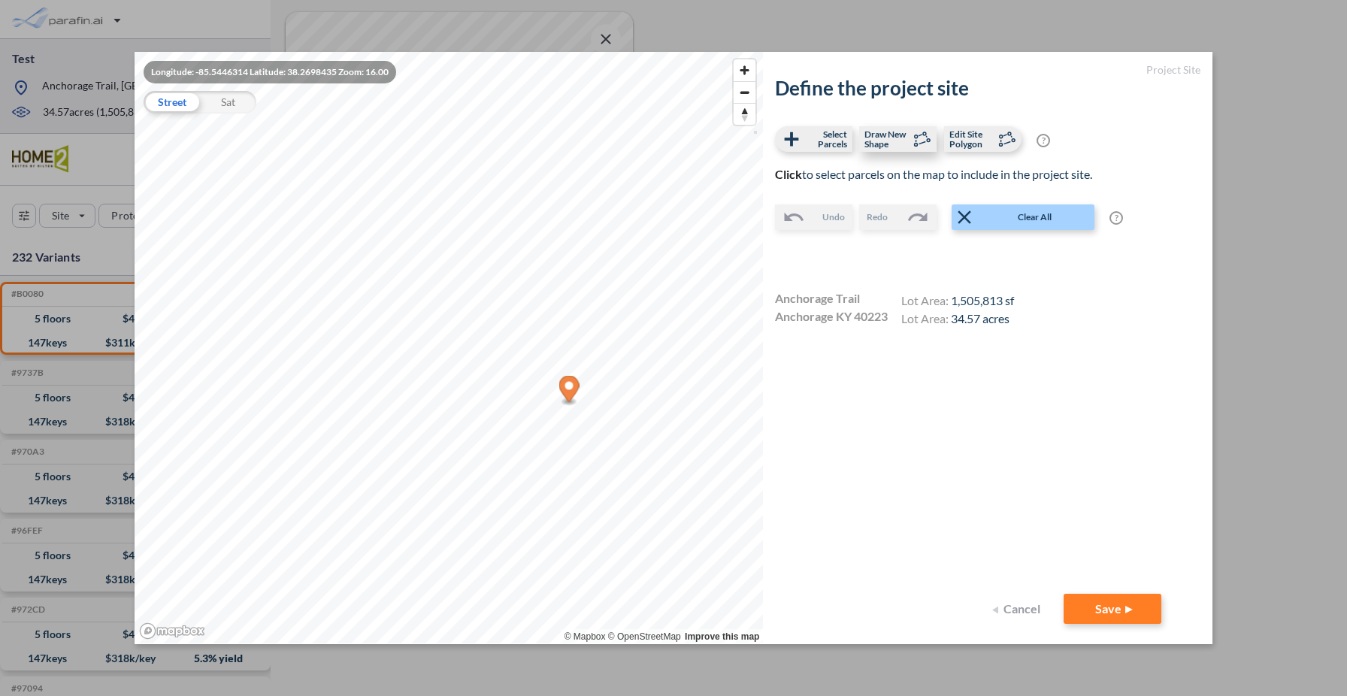
click at [902, 144] on span "Draw New Shape" at bounding box center [886, 139] width 44 height 20
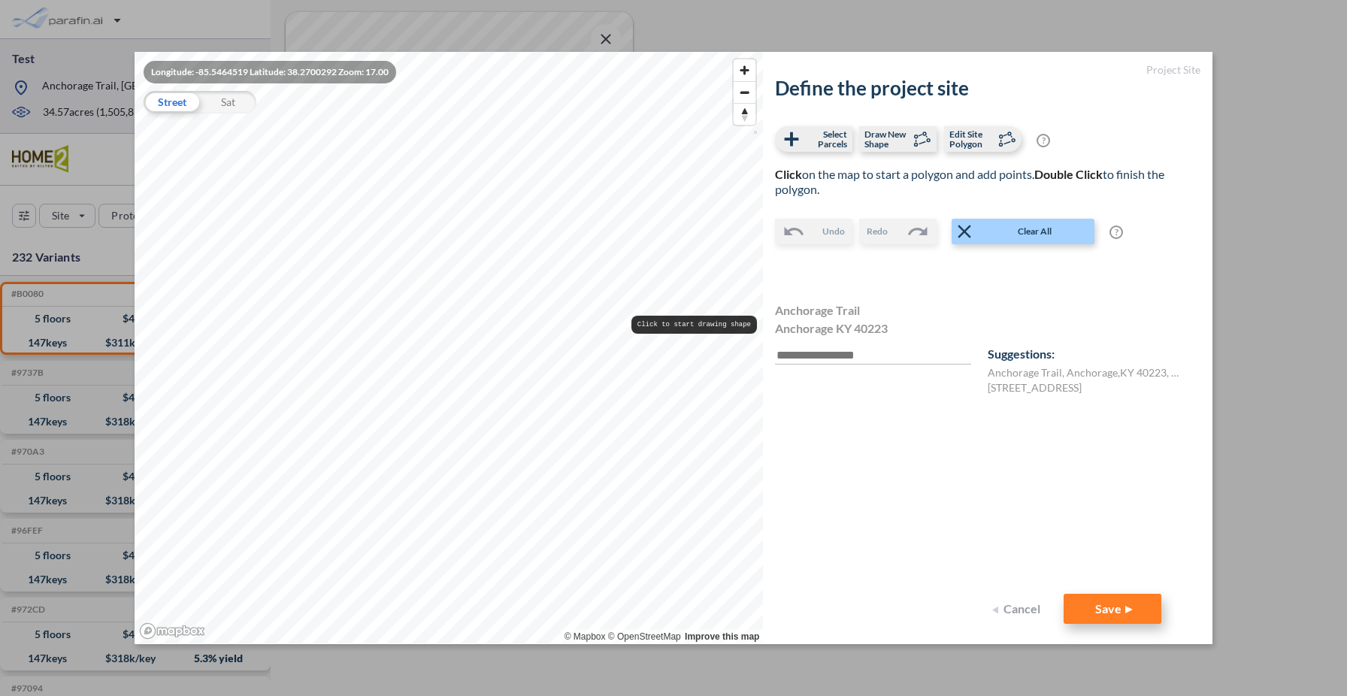
click at [1120, 609] on button "Save" at bounding box center [1112, 609] width 98 height 30
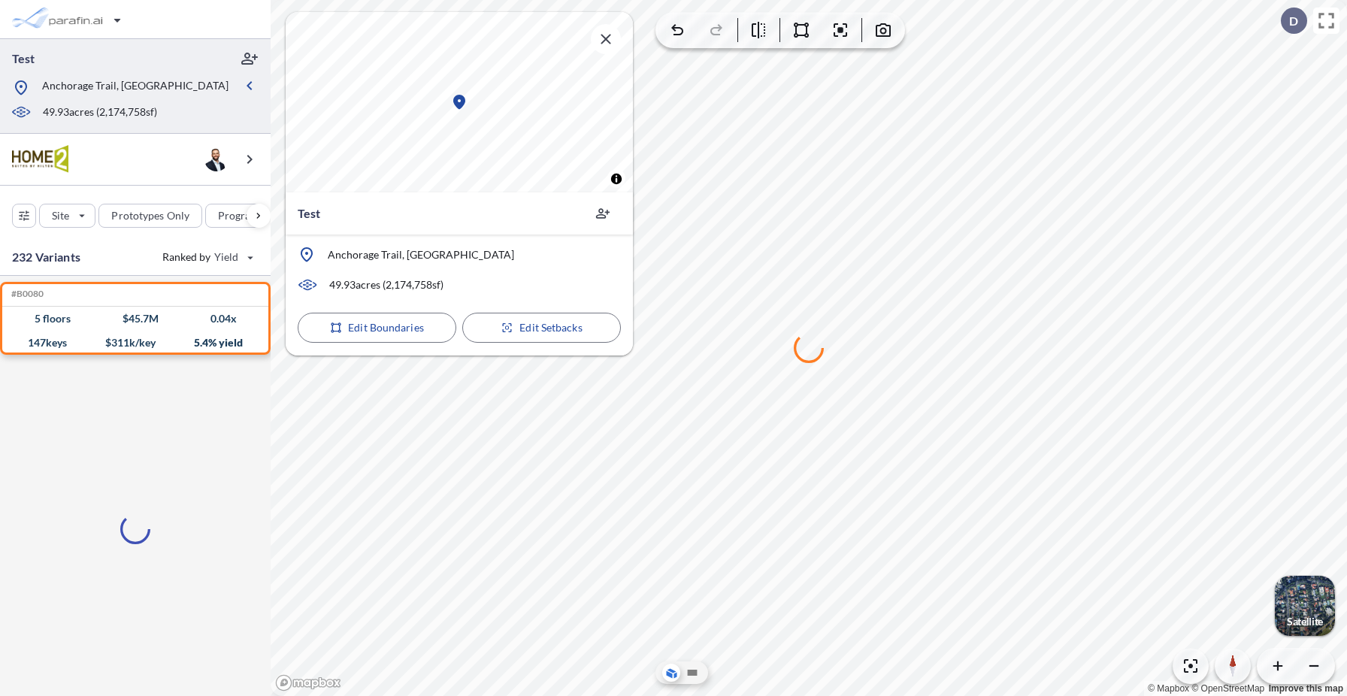
drag, startPoint x: 824, startPoint y: 507, endPoint x: 842, endPoint y: 505, distance: 17.4
click at [842, 505] on div at bounding box center [809, 348] width 1076 height 696
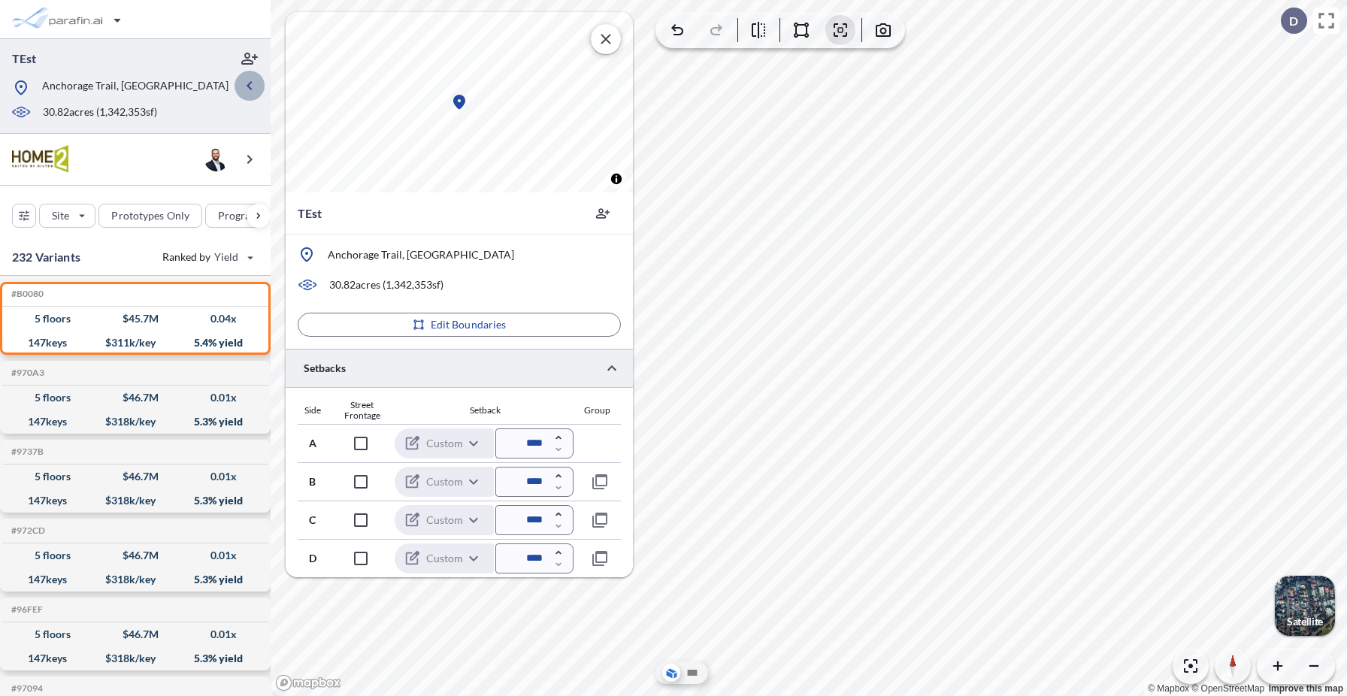
click at [255, 81] on icon "button" at bounding box center [249, 86] width 18 height 18
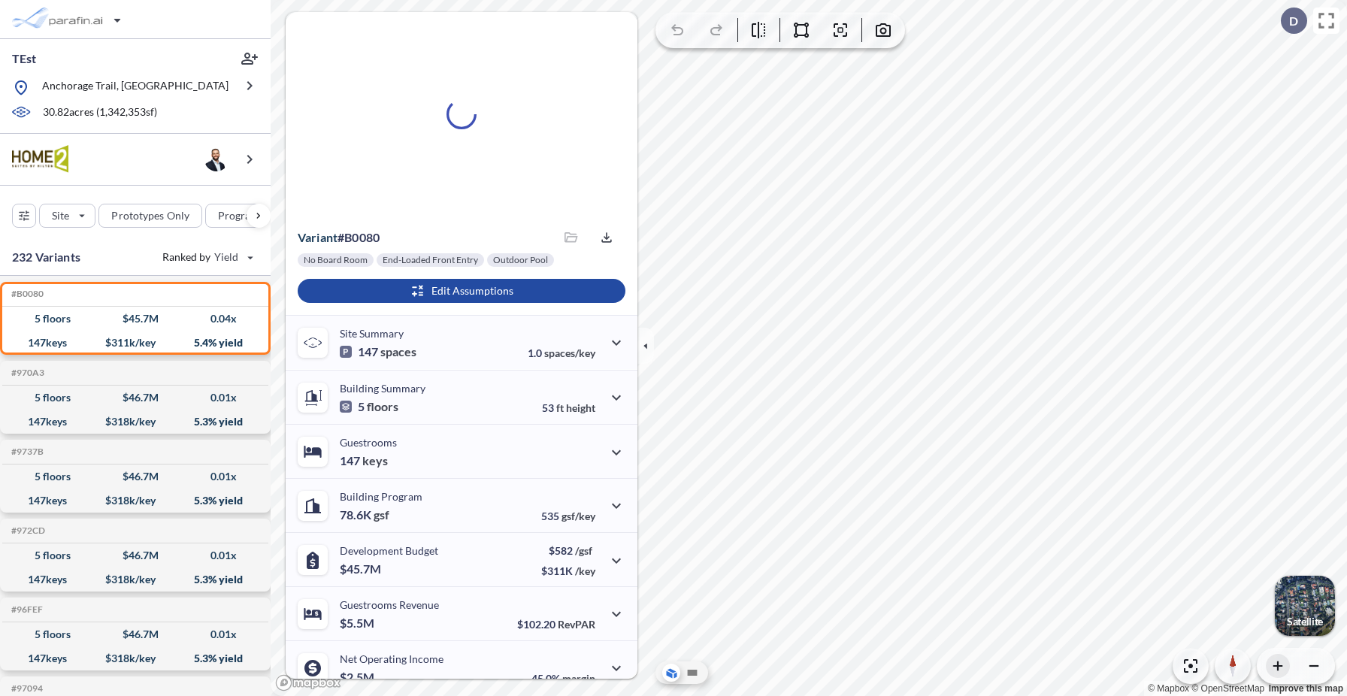
click at [1277, 669] on icon "button" at bounding box center [1277, 665] width 9 height 9
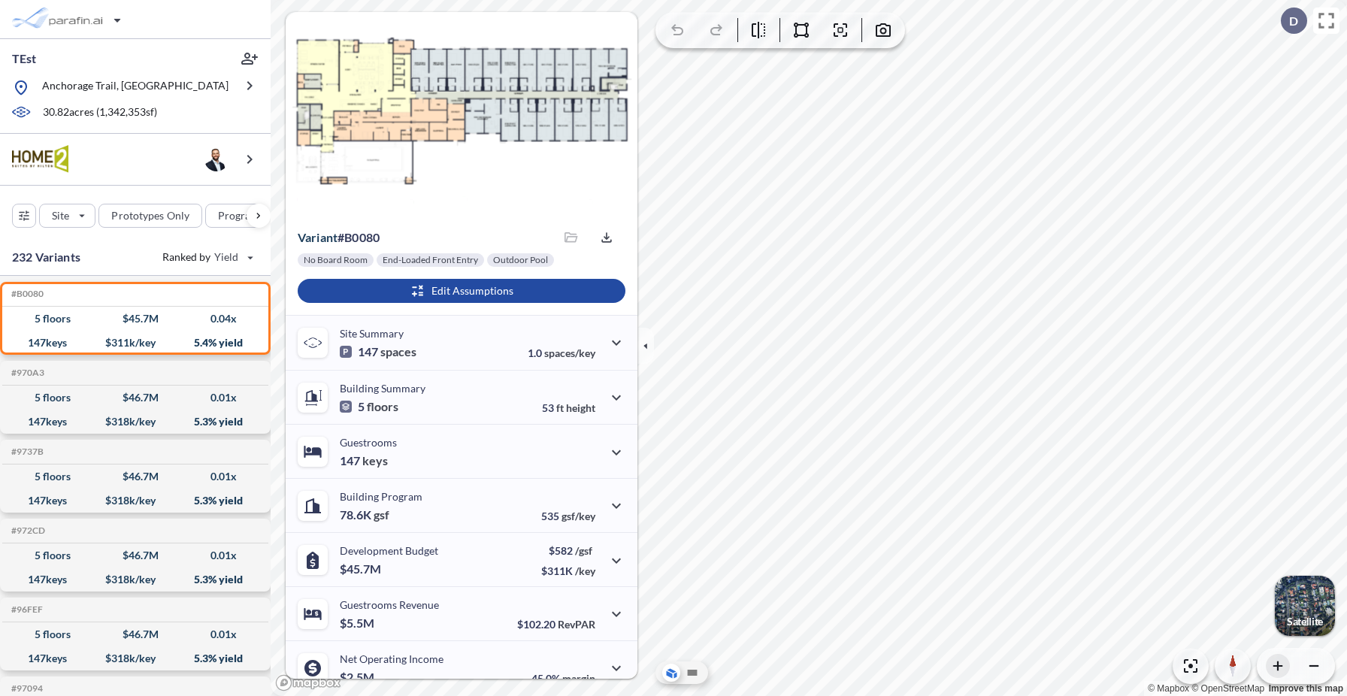
click at [1277, 669] on icon "button" at bounding box center [1277, 665] width 9 height 9
click at [1316, 673] on icon "button" at bounding box center [1313, 665] width 15 height 15
click at [1302, 593] on div "button" at bounding box center [1305, 606] width 60 height 60
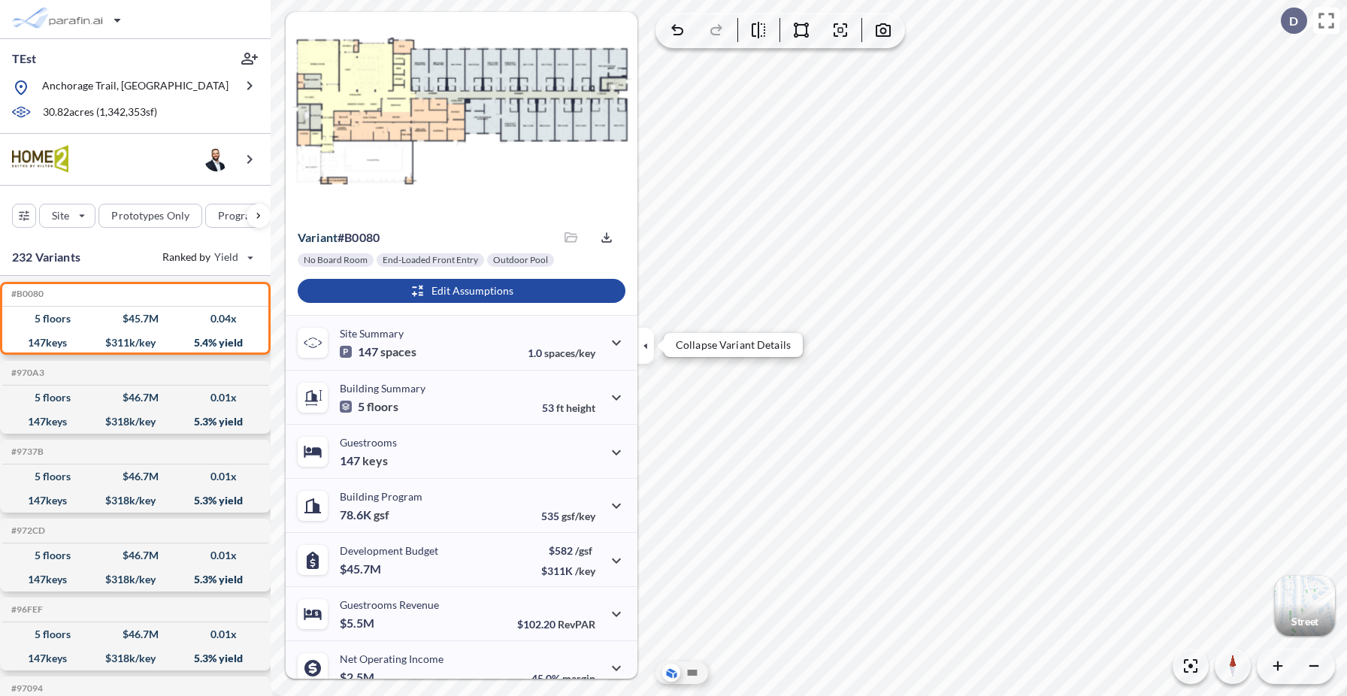
click at [646, 346] on icon "button" at bounding box center [645, 345] width 4 height 7
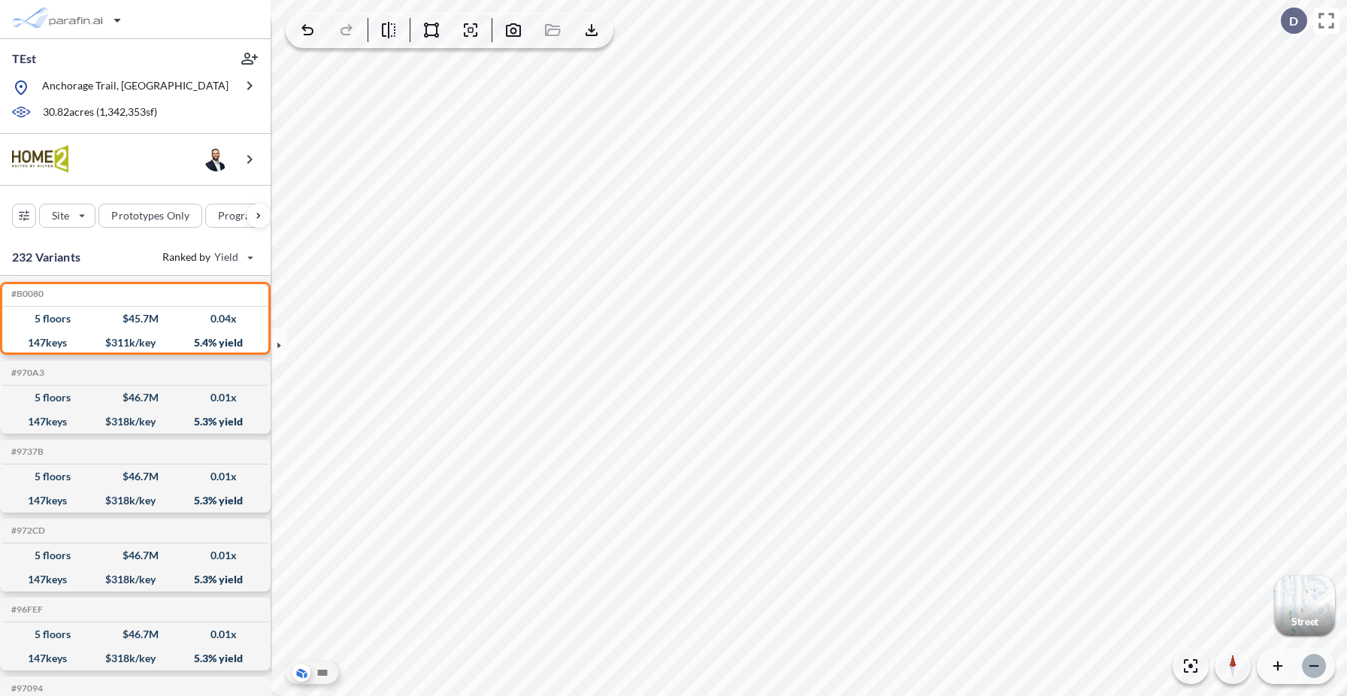
click at [1317, 664] on icon "button" at bounding box center [1313, 665] width 15 height 15
click at [50, 26] on div "button" at bounding box center [69, 20] width 126 height 30
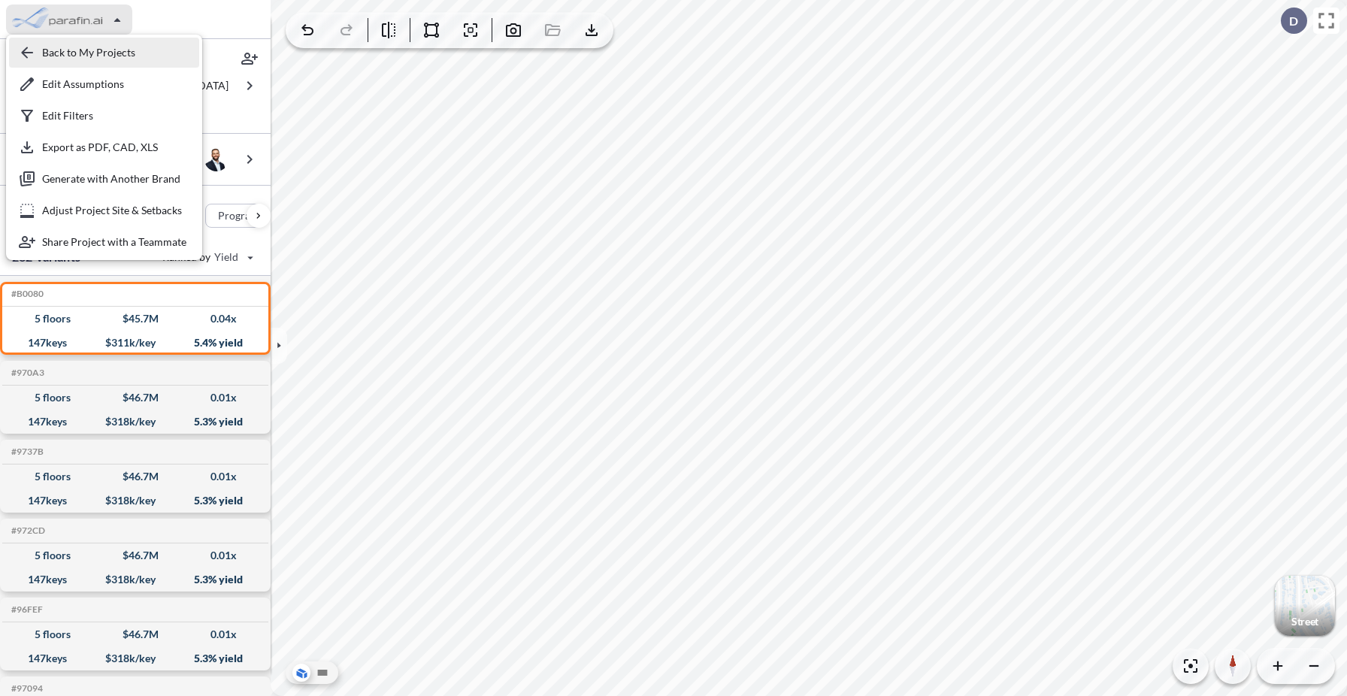
click at [59, 59] on div "button" at bounding box center [104, 53] width 190 height 30
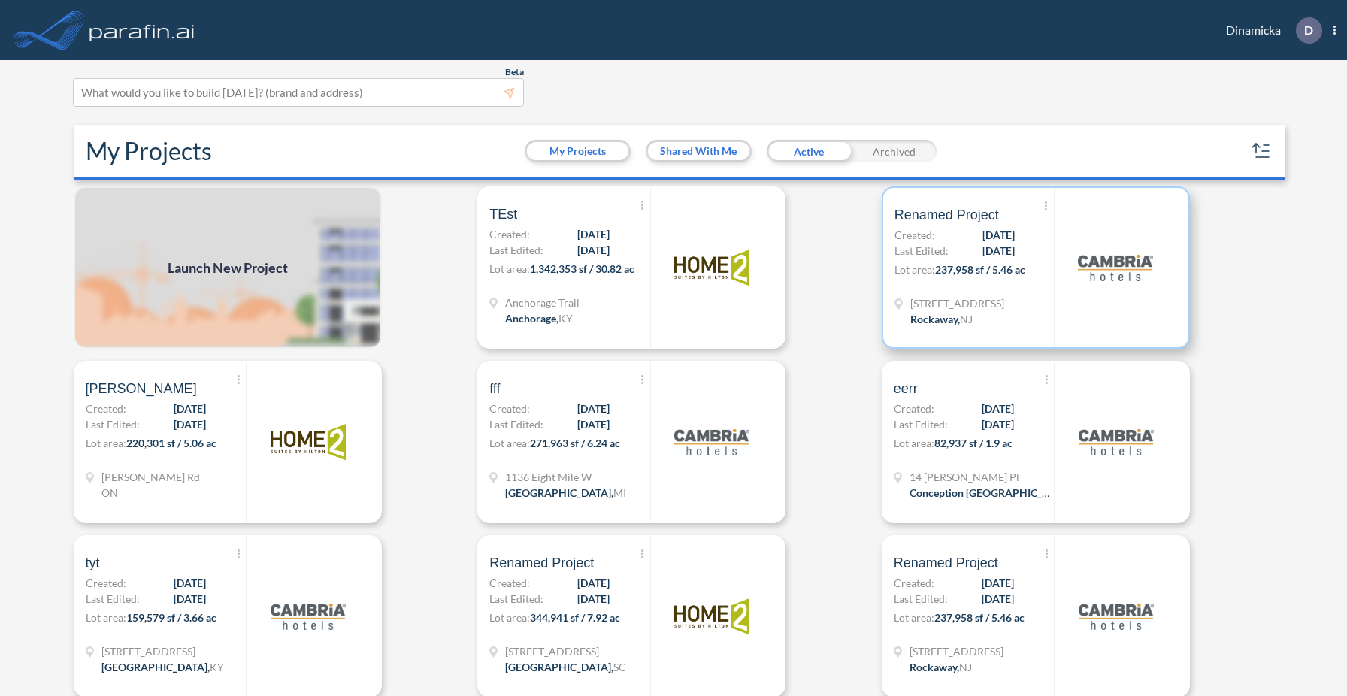
click at [1021, 319] on div "321 Mt Hope Ave Rockaway , NJ" at bounding box center [973, 312] width 159 height 35
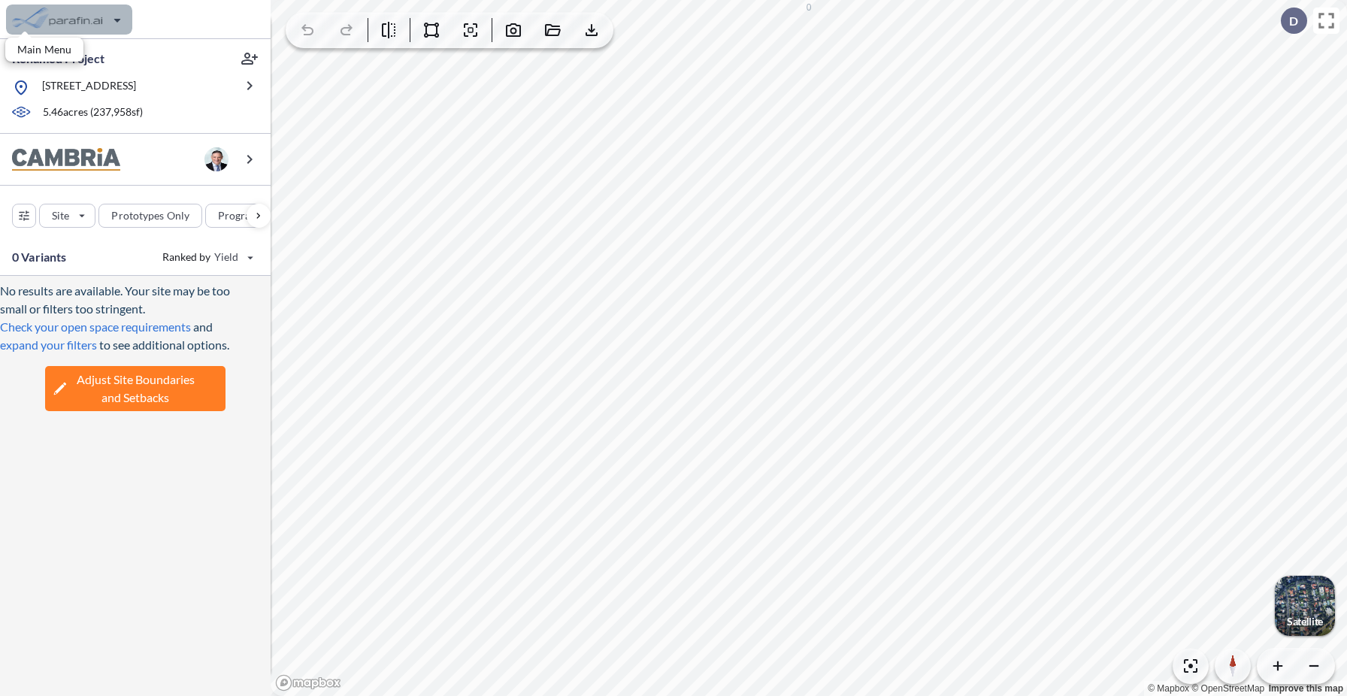
click at [99, 26] on div "button" at bounding box center [69, 20] width 126 height 30
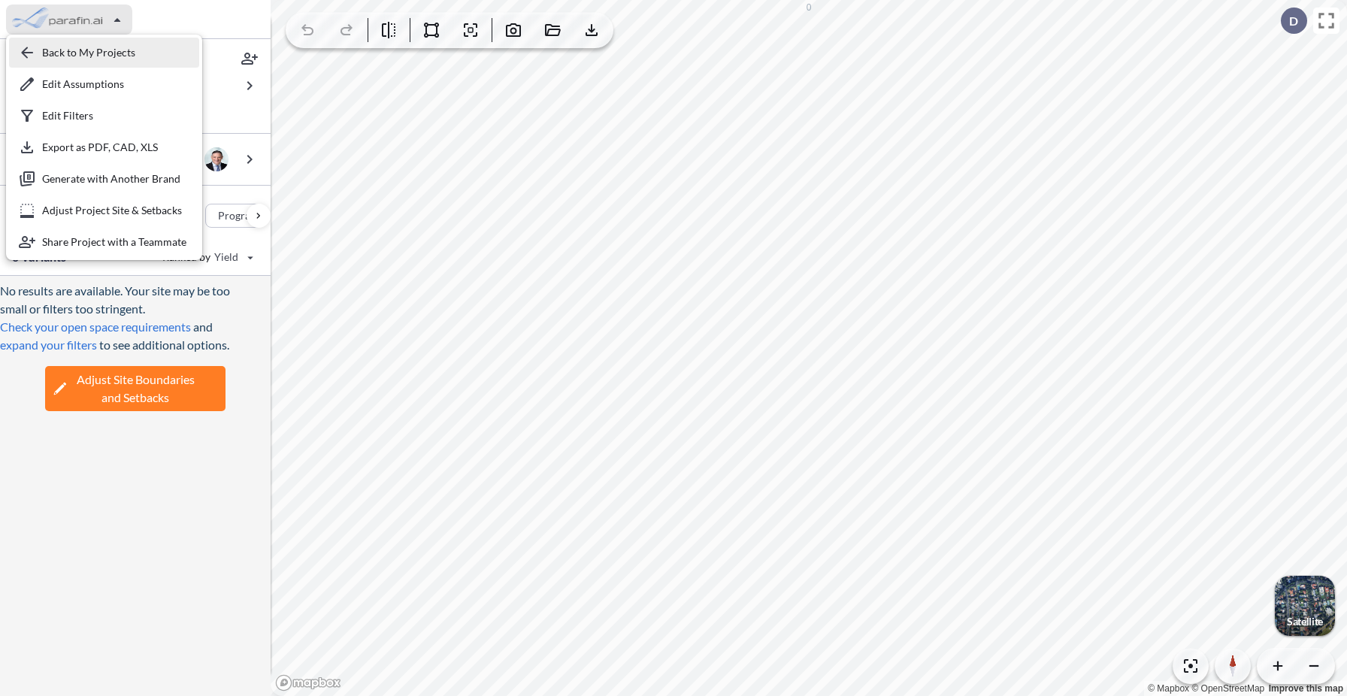
click at [106, 53] on div "button" at bounding box center [104, 53] width 190 height 30
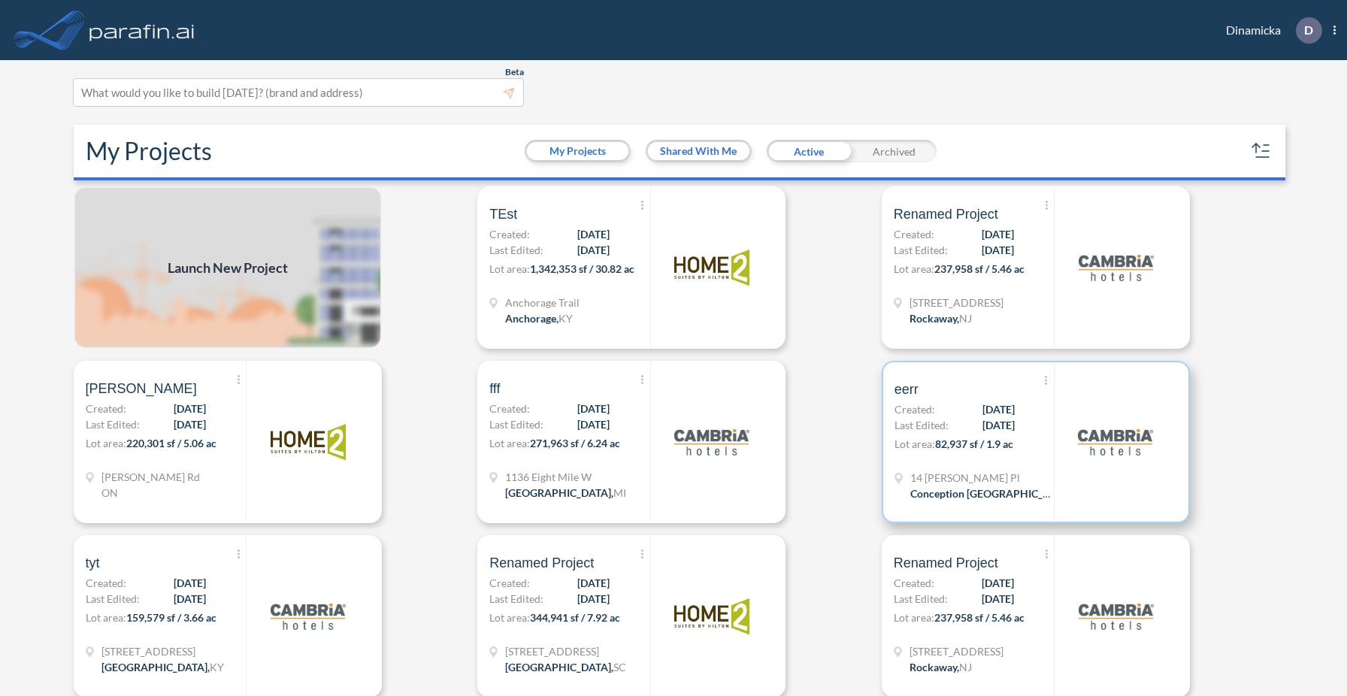
click at [970, 447] on span "82,937 sf / 1.9 ac" at bounding box center [974, 443] width 78 height 13
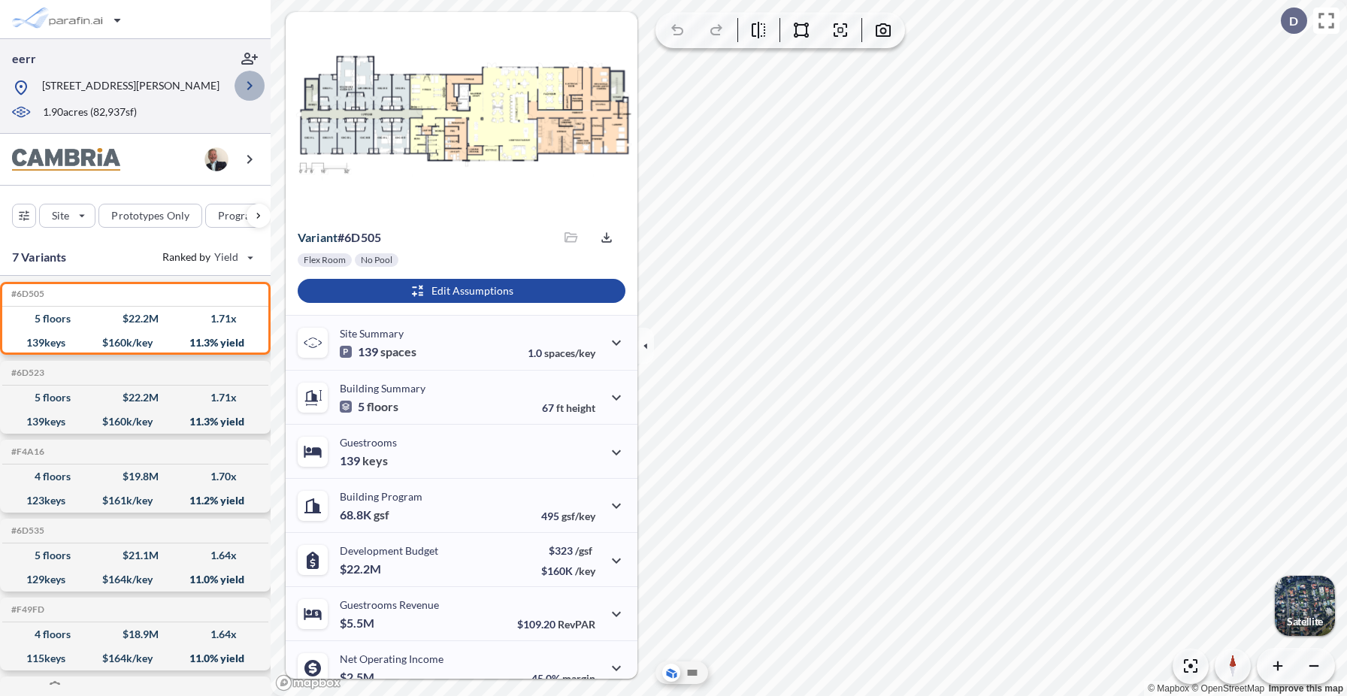
click at [250, 90] on icon "button" at bounding box center [249, 85] width 5 height 9
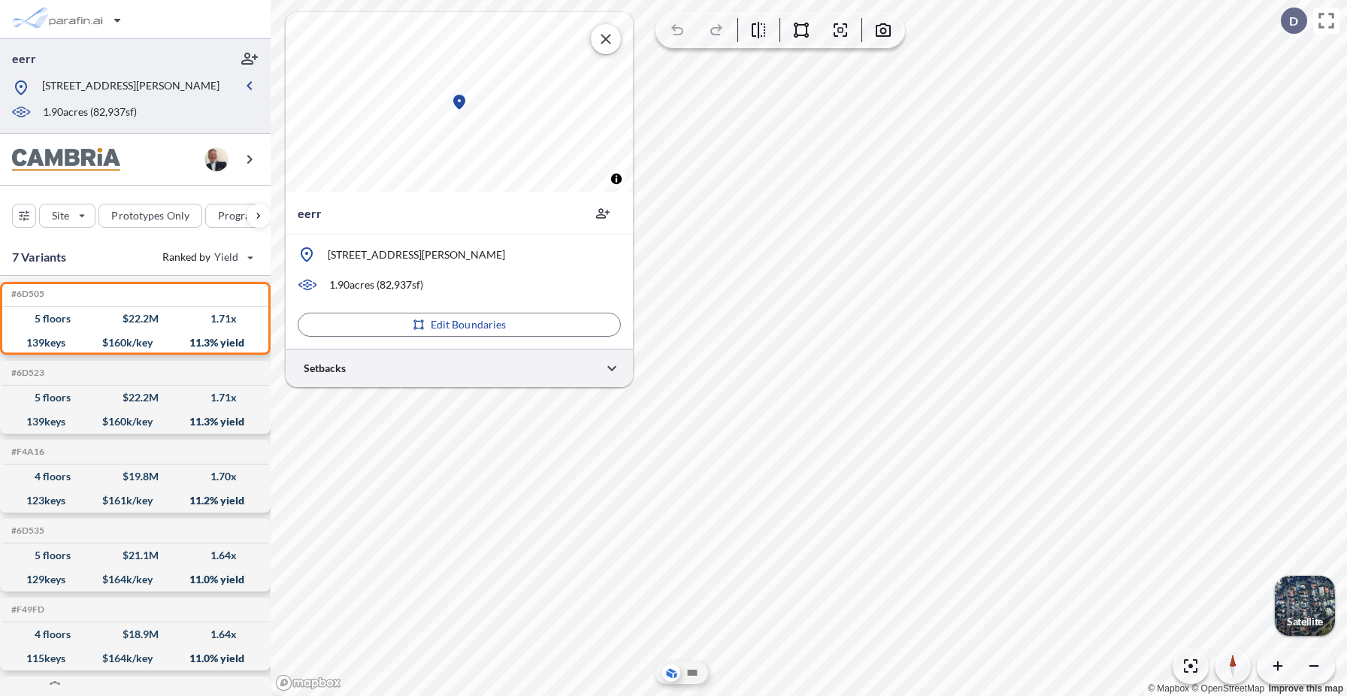
click at [377, 372] on div at bounding box center [459, 368] width 347 height 38
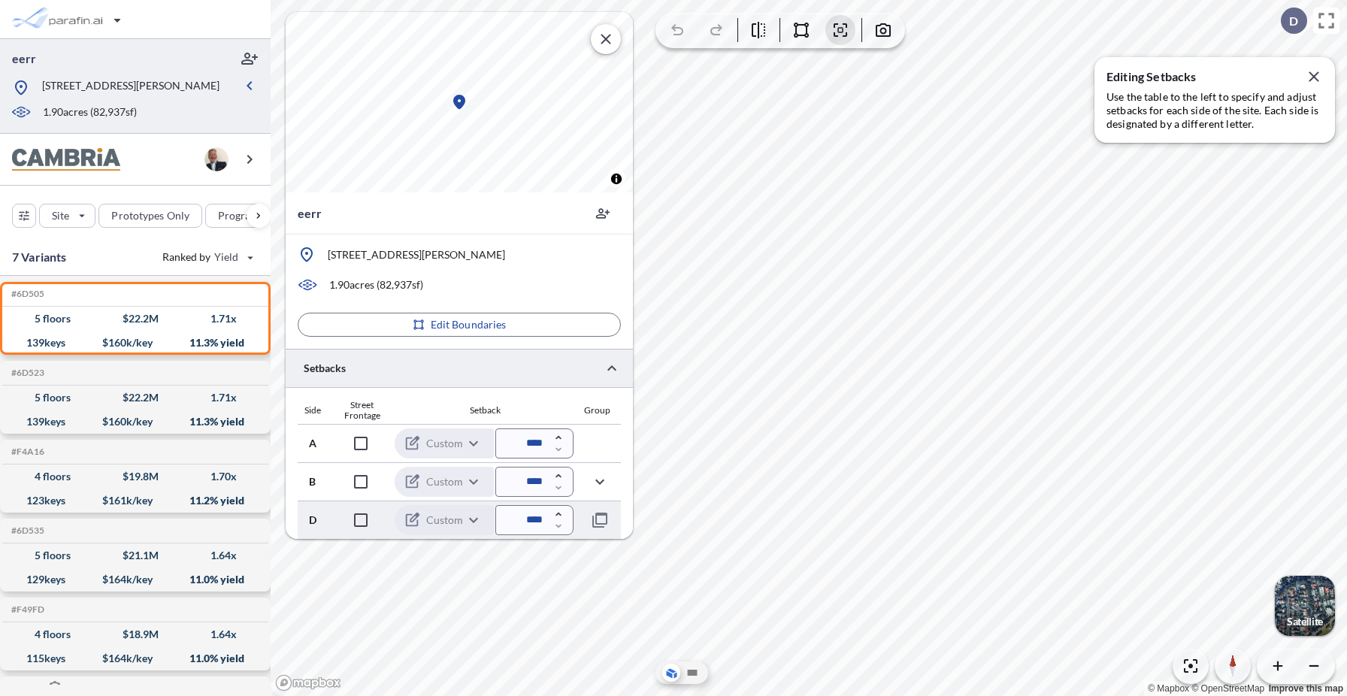
click at [531, 521] on input "****" at bounding box center [534, 520] width 78 height 30
click at [525, 522] on input "****" at bounding box center [534, 520] width 78 height 30
type input "******"
click at [539, 405] on div "Setback" at bounding box center [485, 410] width 177 height 11
click at [1303, 603] on div "button" at bounding box center [1305, 606] width 60 height 60
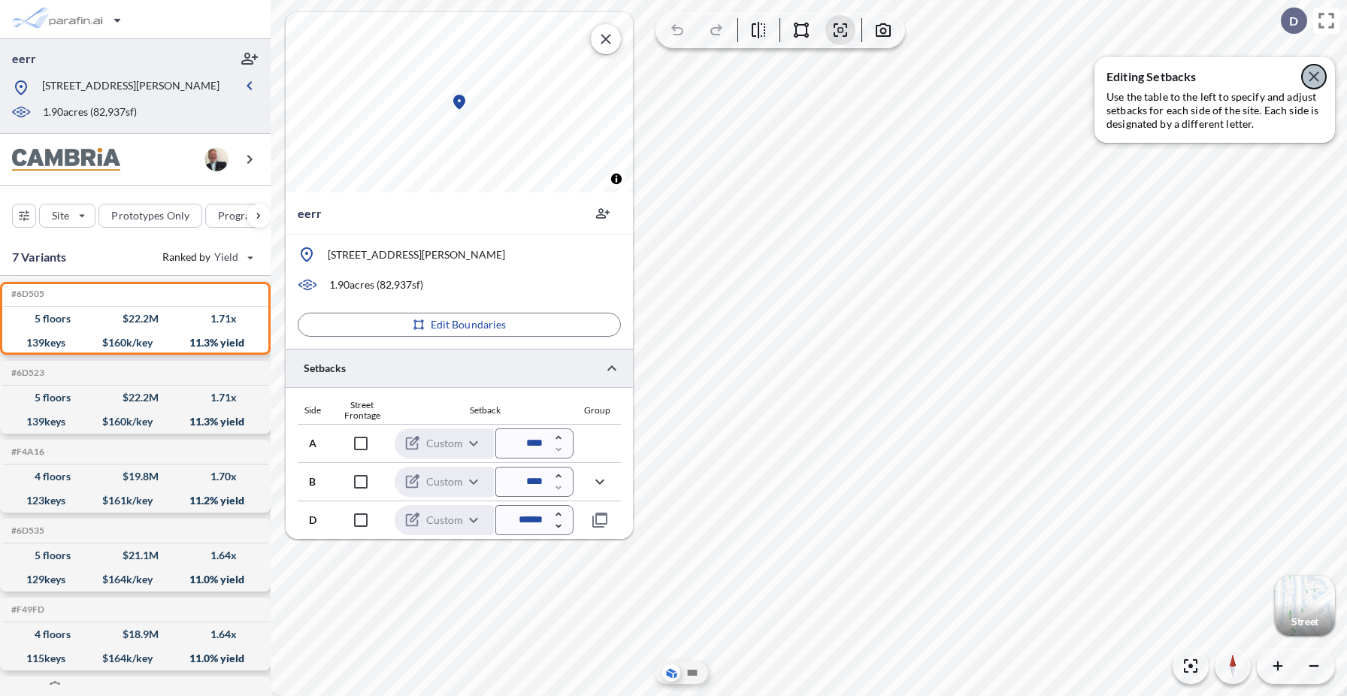
click at [1314, 76] on icon "button" at bounding box center [1313, 76] width 10 height 10
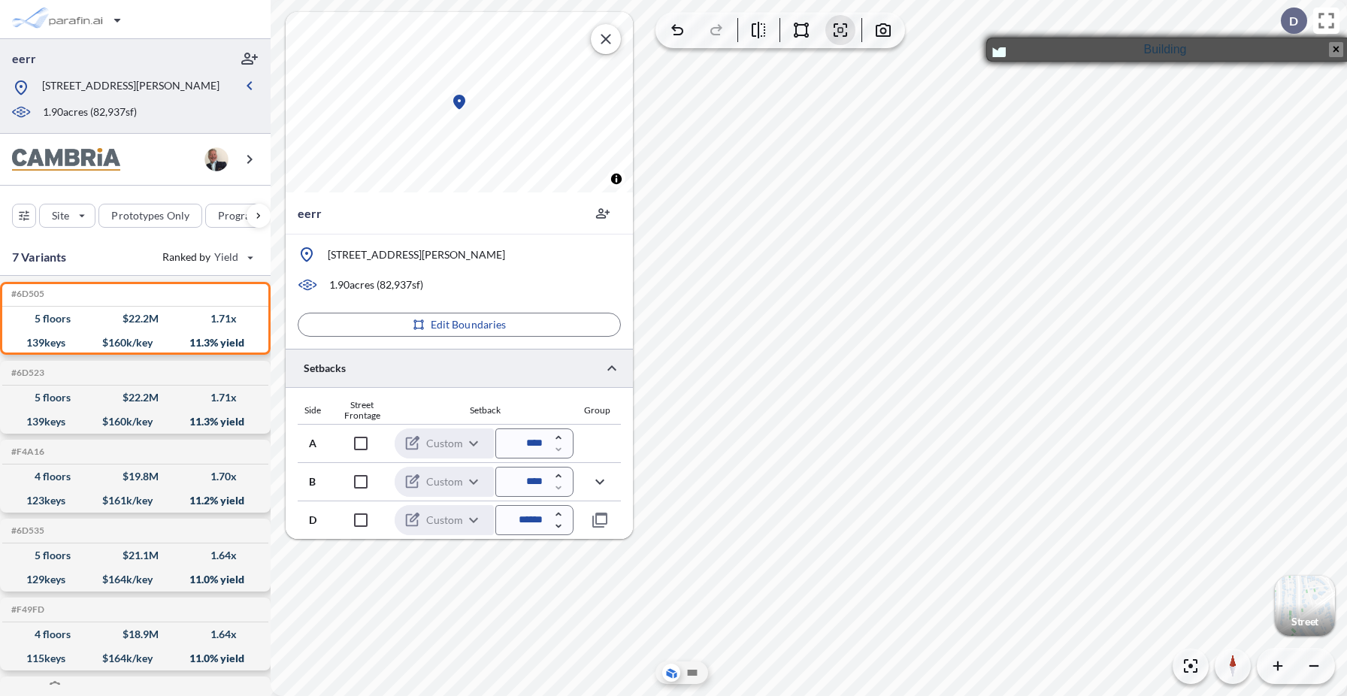
click at [1338, 51] on button "×" at bounding box center [1336, 49] width 14 height 15
